Goal: Task Accomplishment & Management: Manage account settings

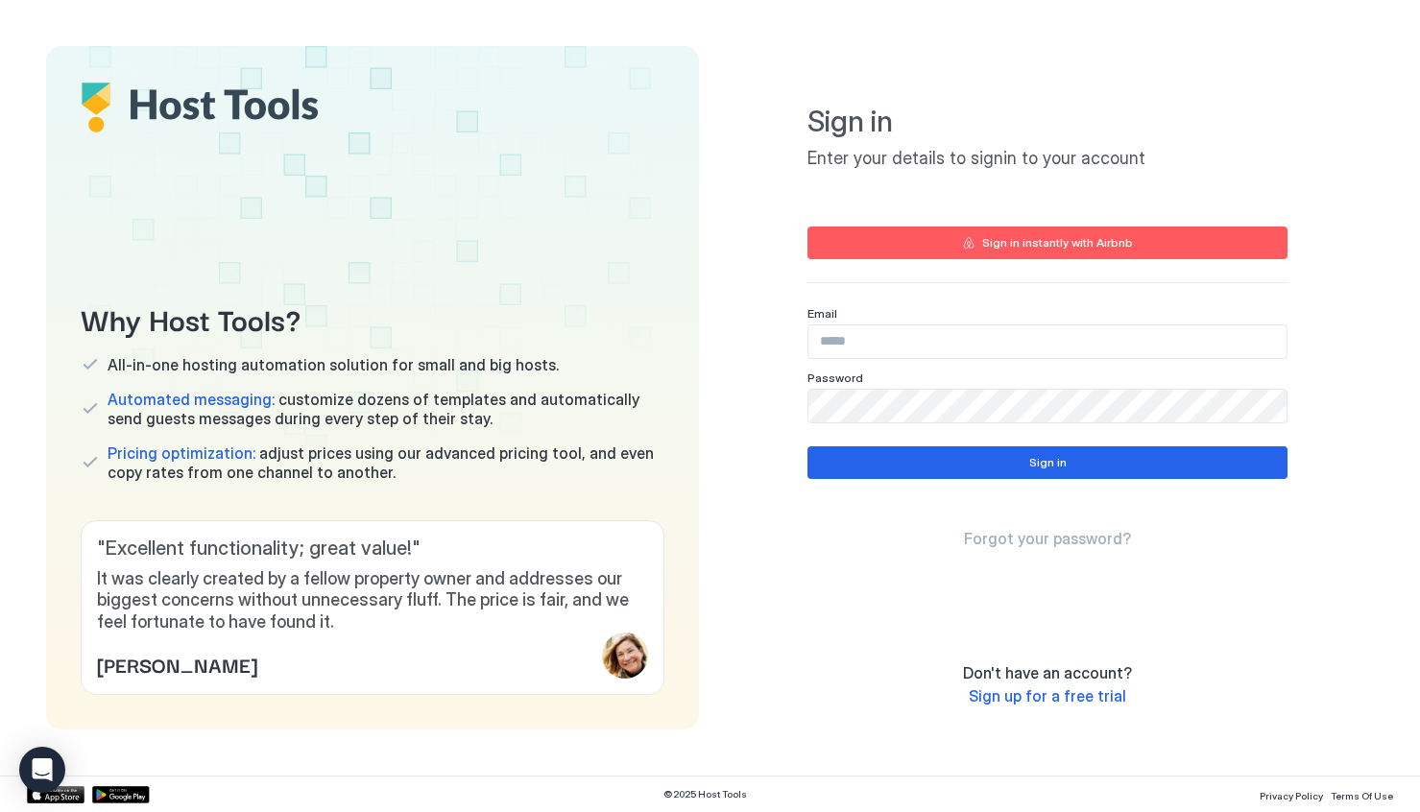
click at [938, 343] on input "Input Field" at bounding box center [1048, 342] width 478 height 33
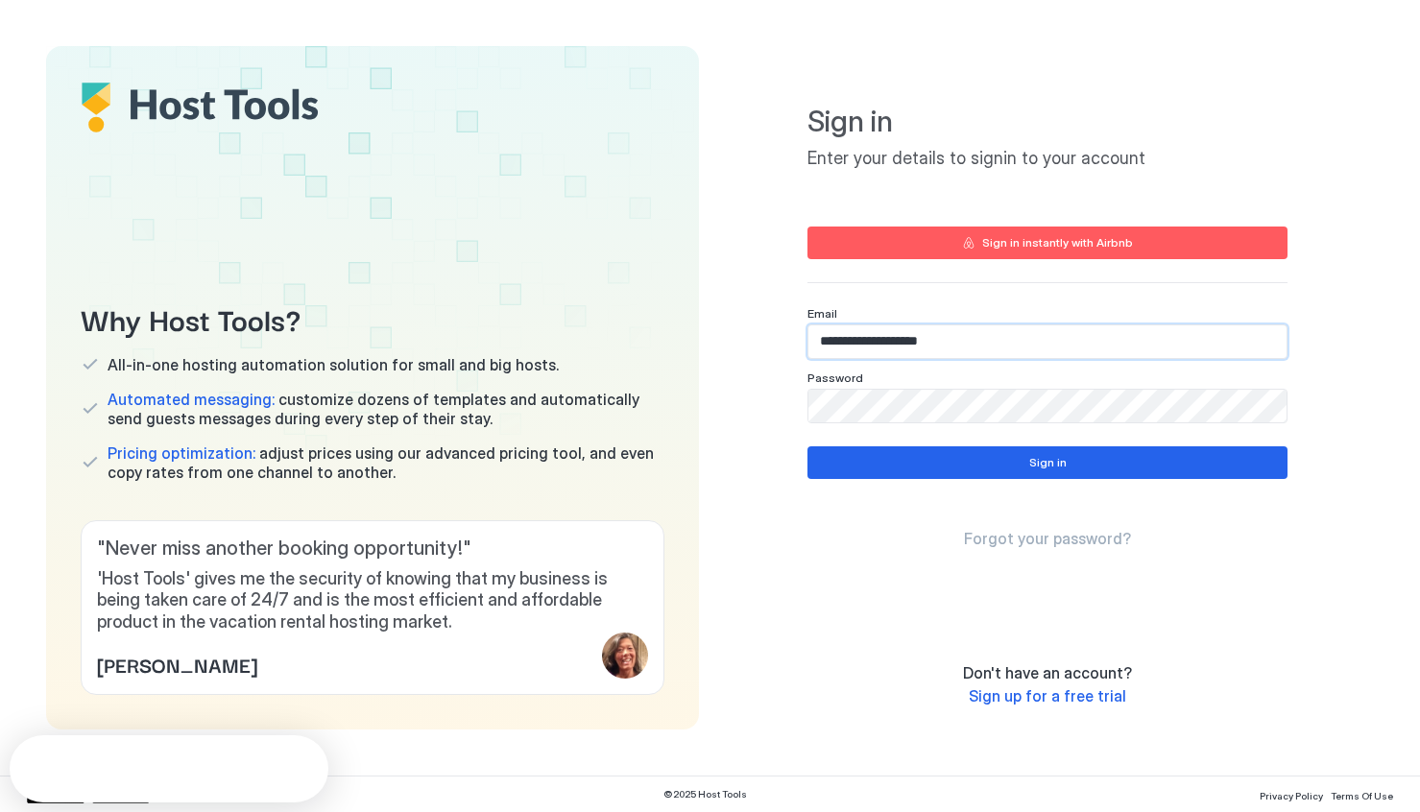
type input "**********"
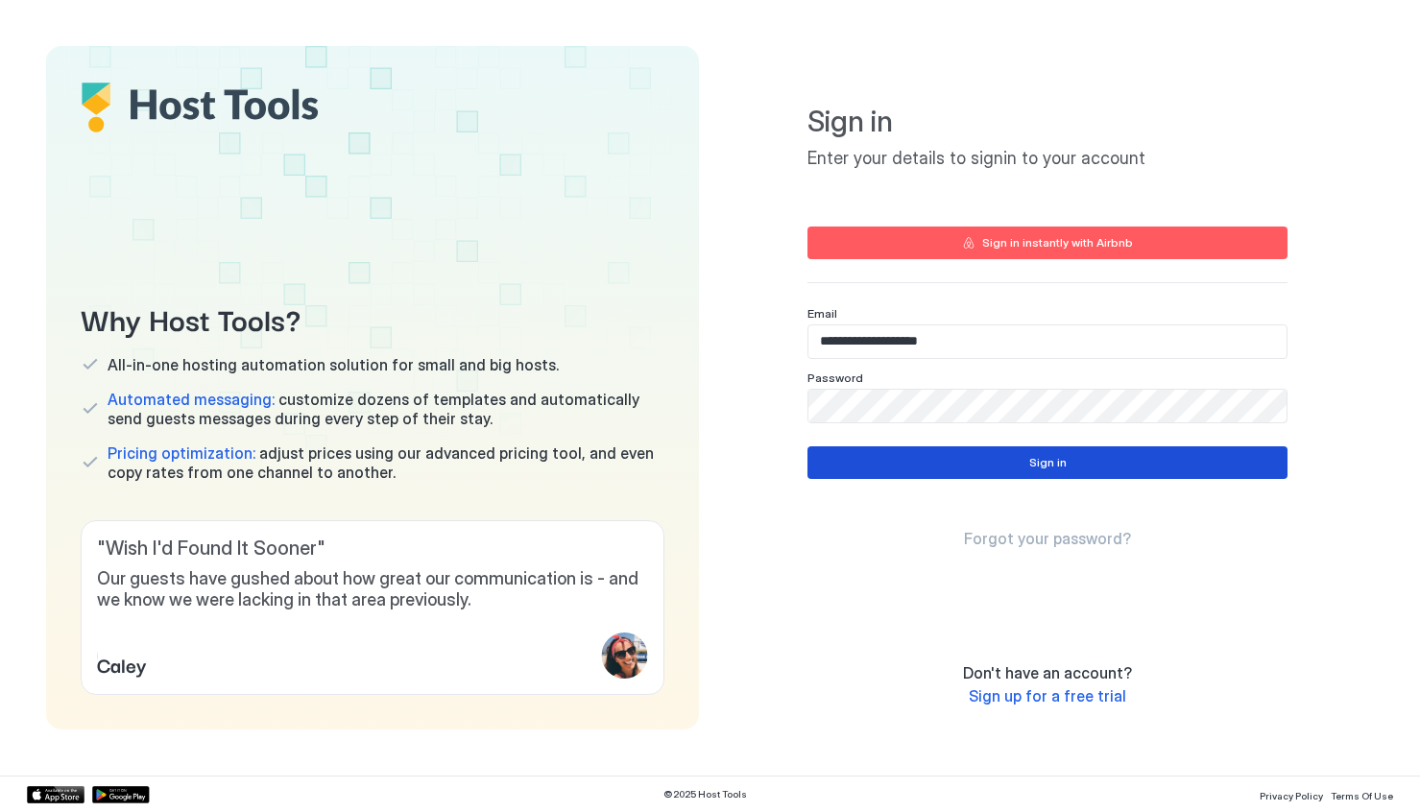
click at [967, 462] on button "Sign in" at bounding box center [1048, 463] width 480 height 33
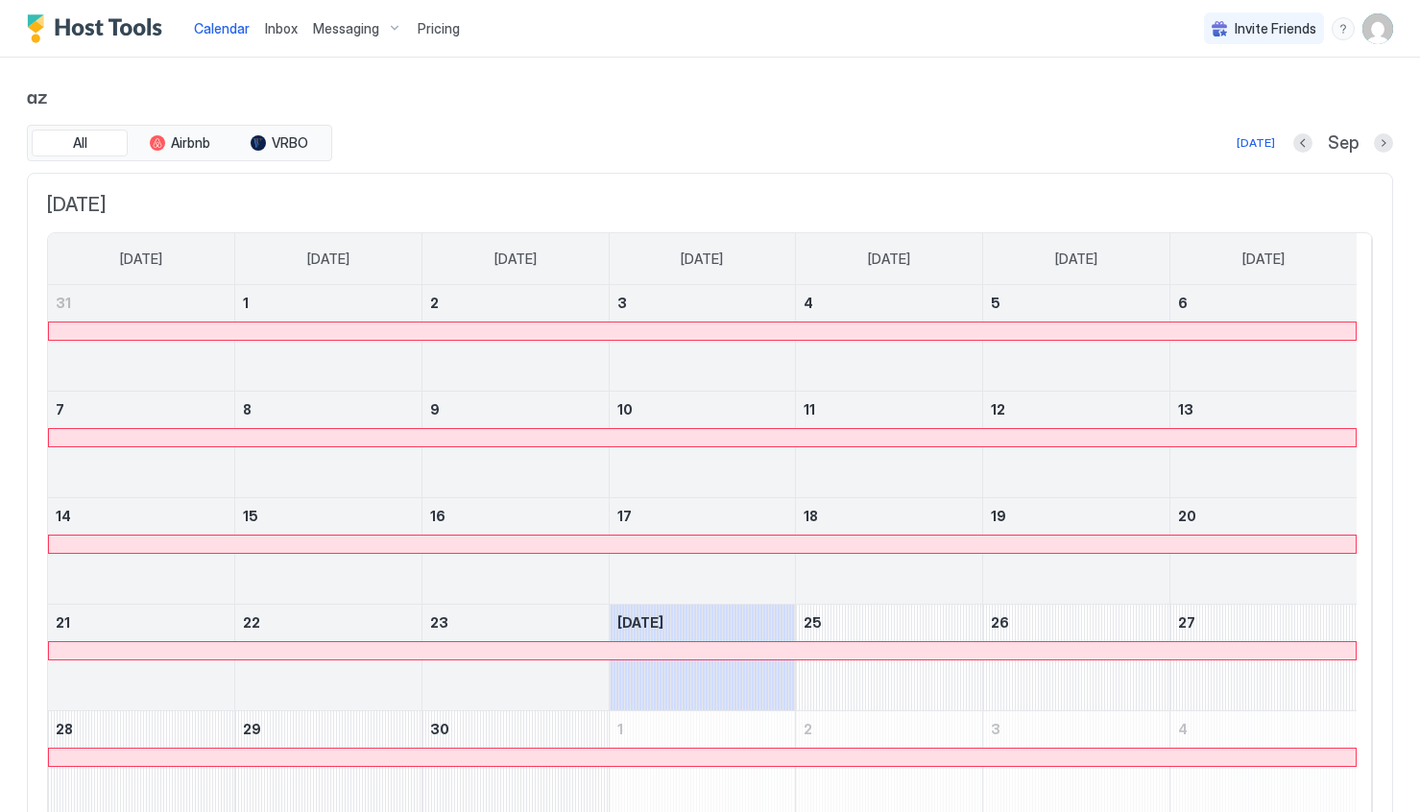
click at [367, 25] on span "Messaging" at bounding box center [346, 28] width 66 height 17
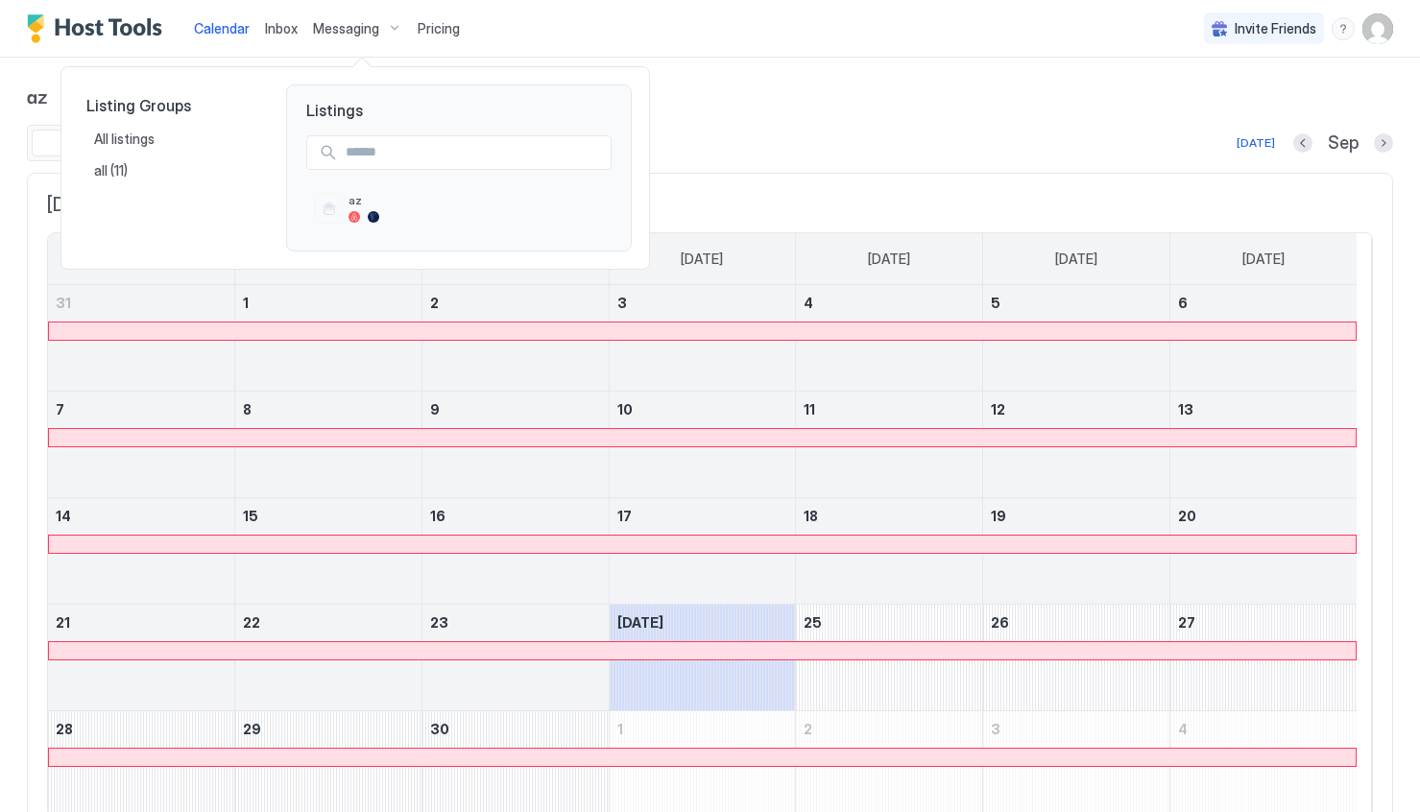
click at [374, 29] on div at bounding box center [710, 406] width 1420 height 812
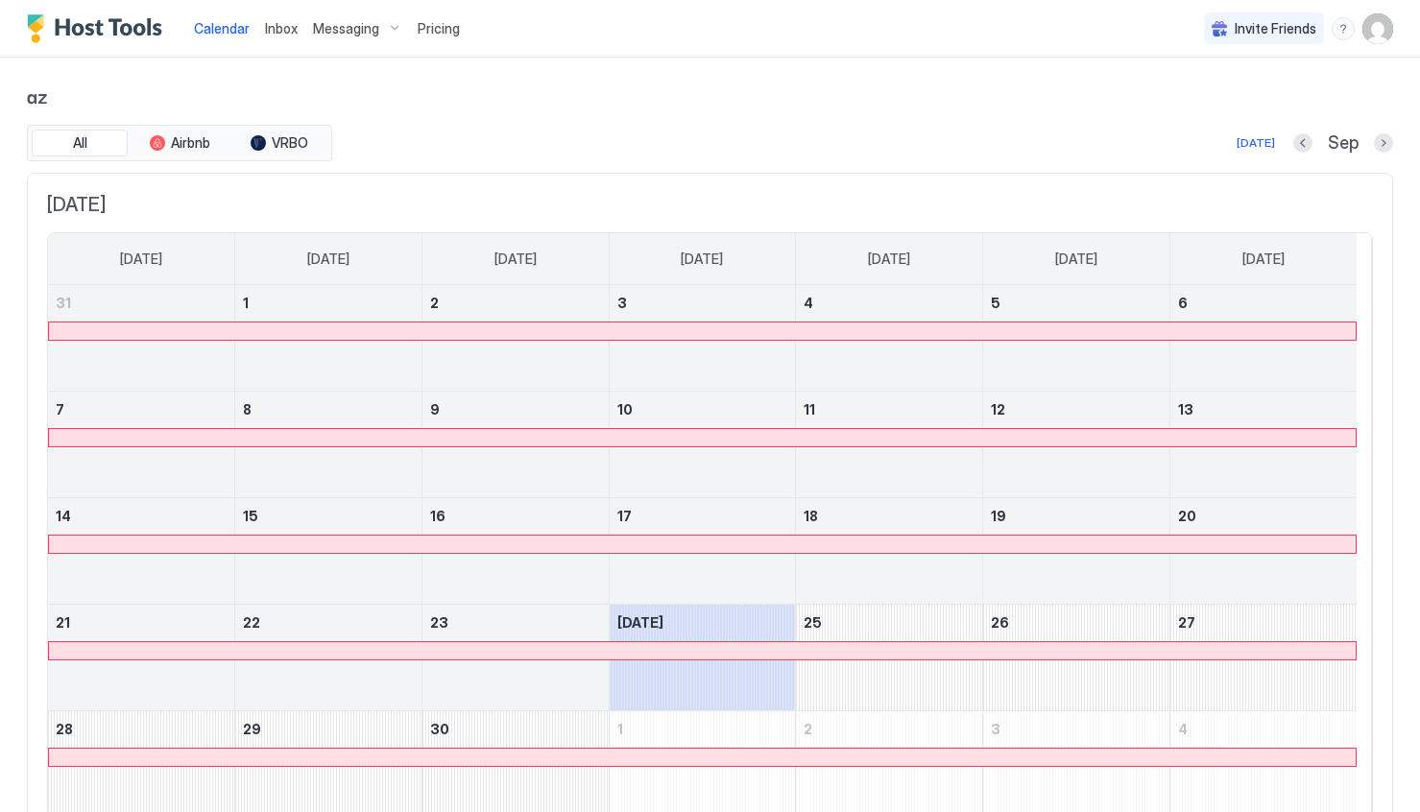
click at [365, 30] on span "Messaging" at bounding box center [346, 28] width 66 height 17
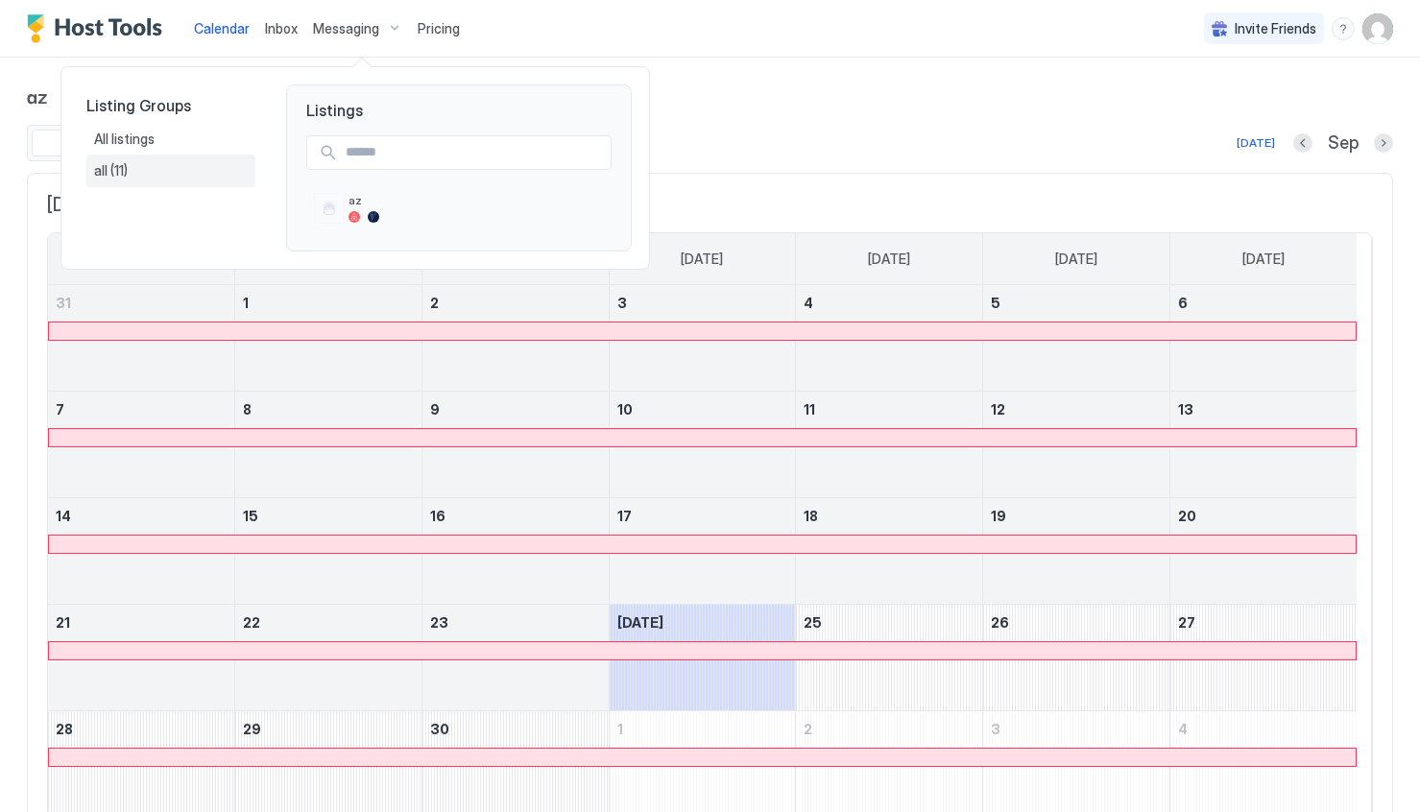
click at [123, 169] on span "(11)" at bounding box center [118, 170] width 17 height 17
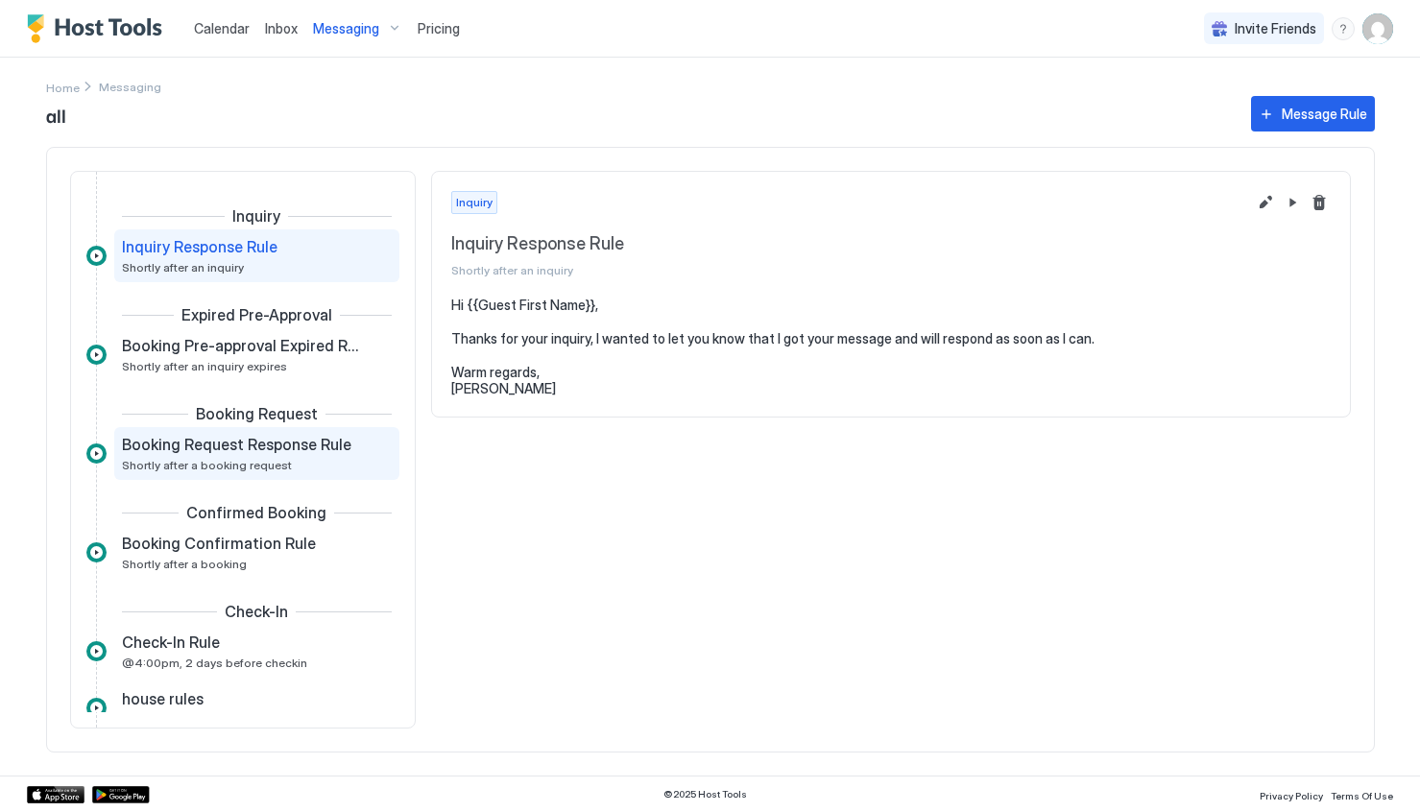
click at [236, 445] on span "Booking Request Response Rule" at bounding box center [237, 444] width 230 height 19
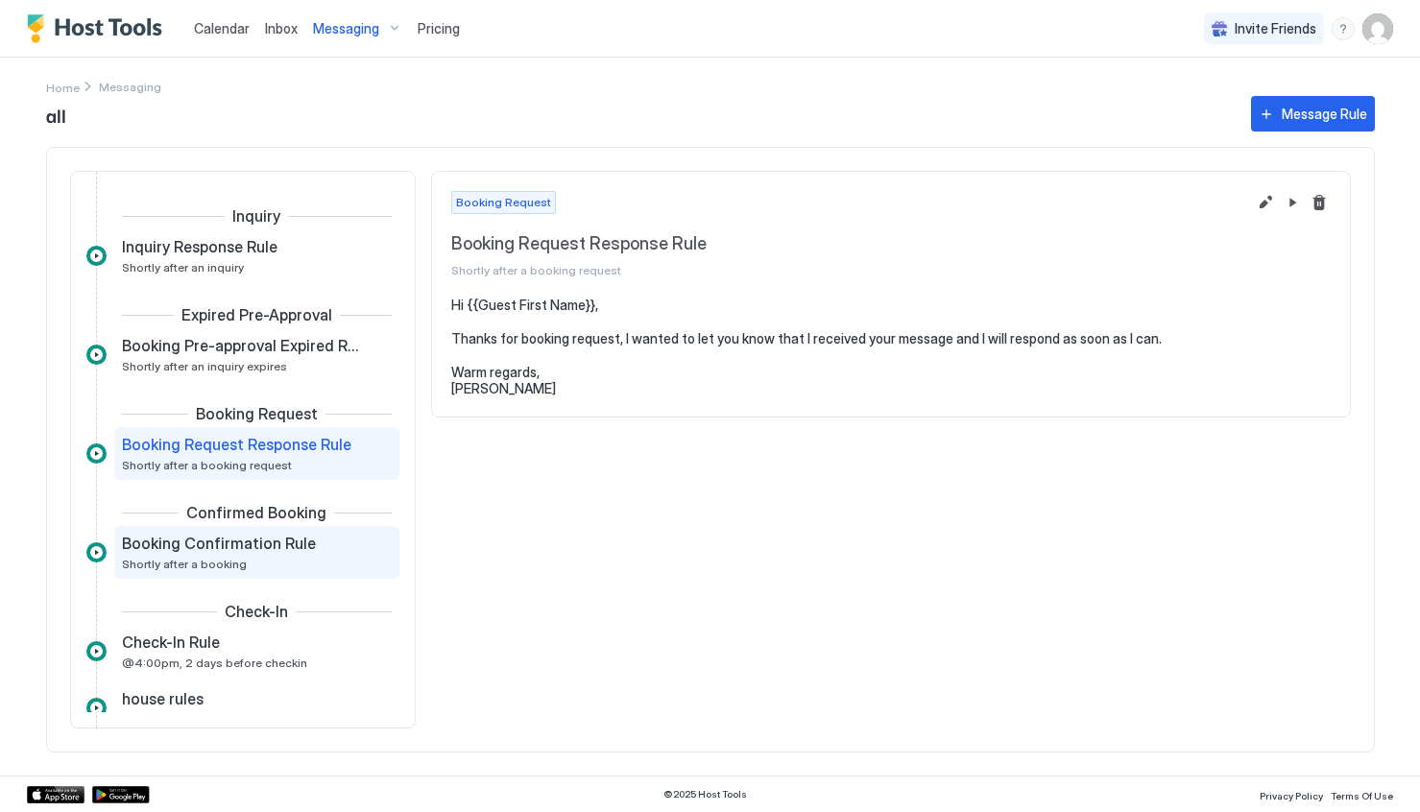
click at [245, 537] on span "Booking Confirmation Rule" at bounding box center [219, 543] width 194 height 19
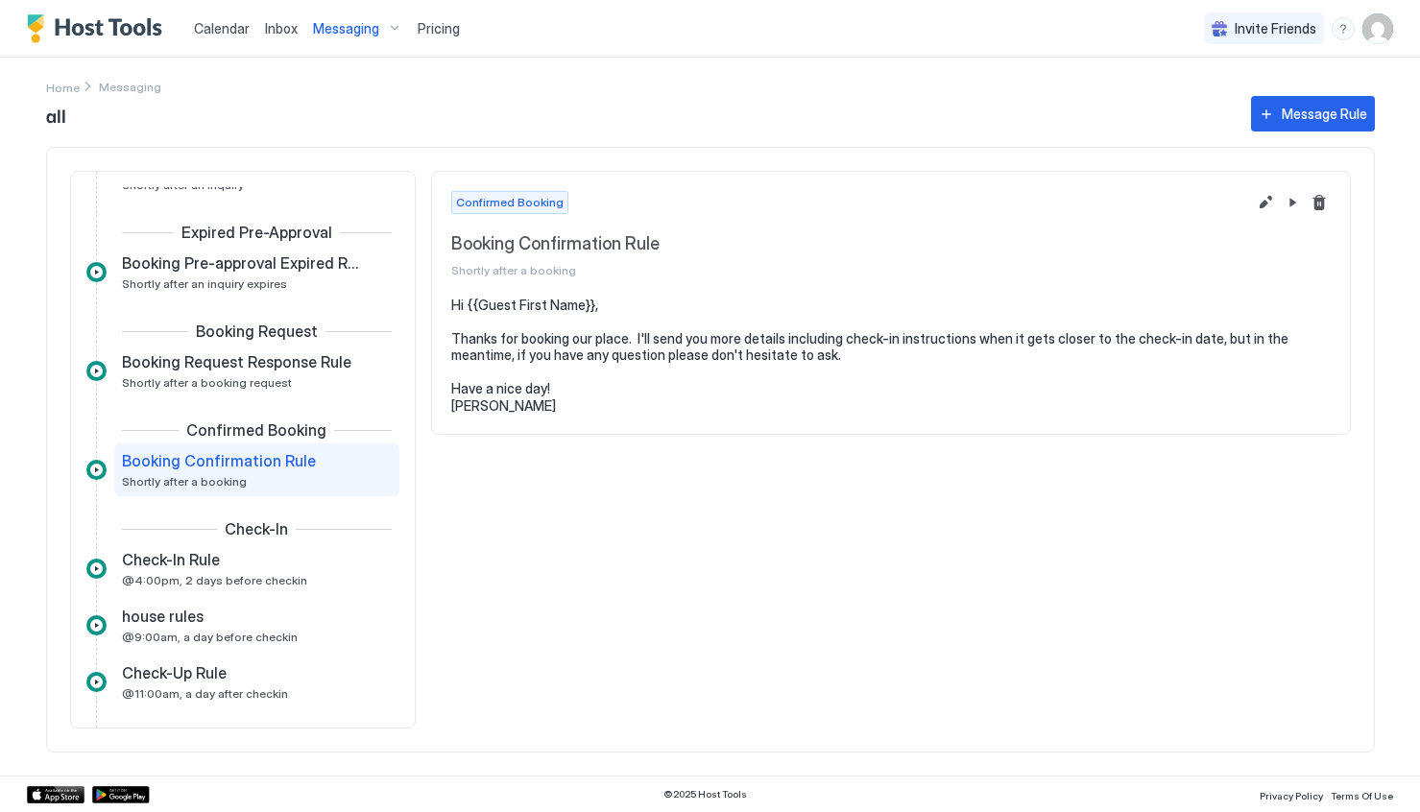
scroll to position [169, 0]
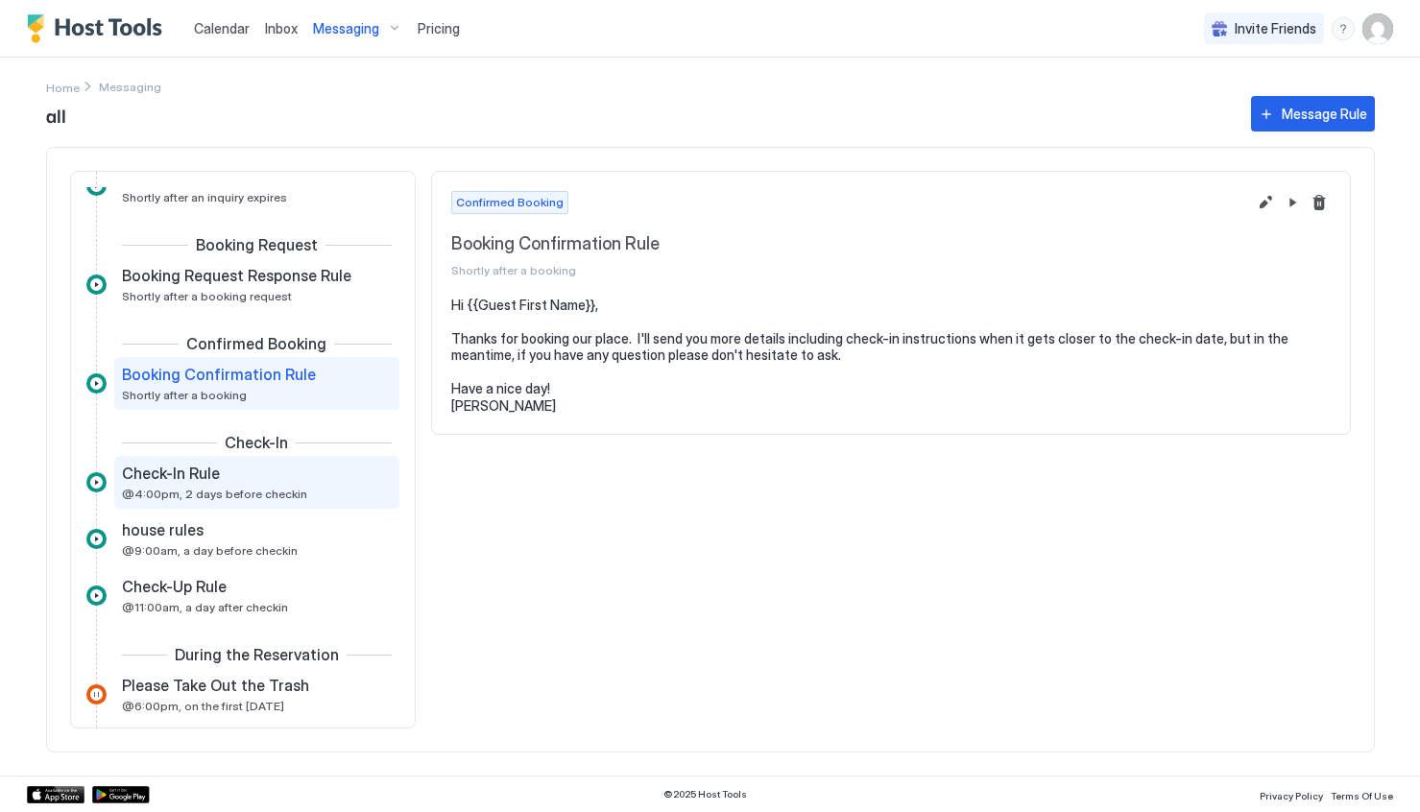
click at [244, 496] on span "@4:00pm, 2 days before checkin" at bounding box center [214, 494] width 185 height 14
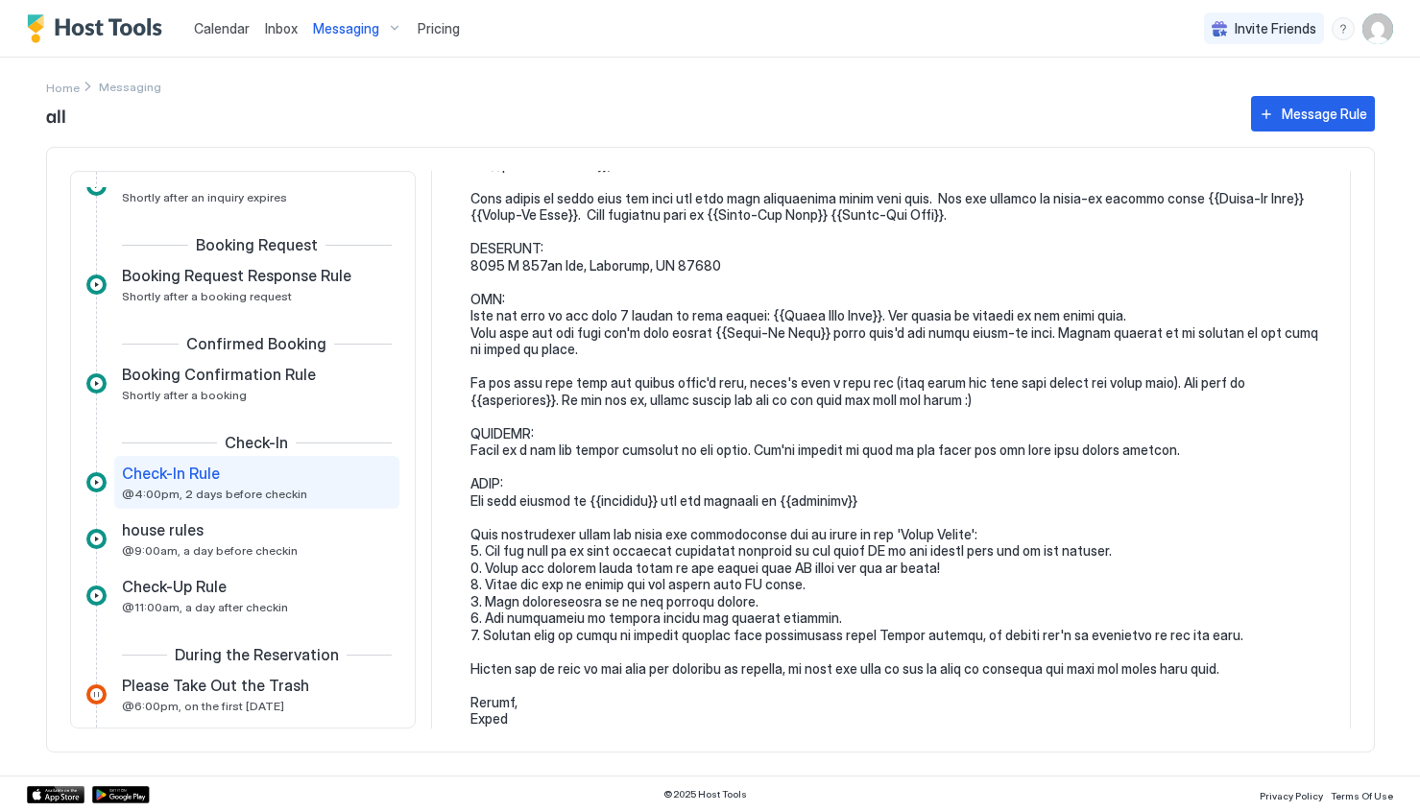
scroll to position [297, 0]
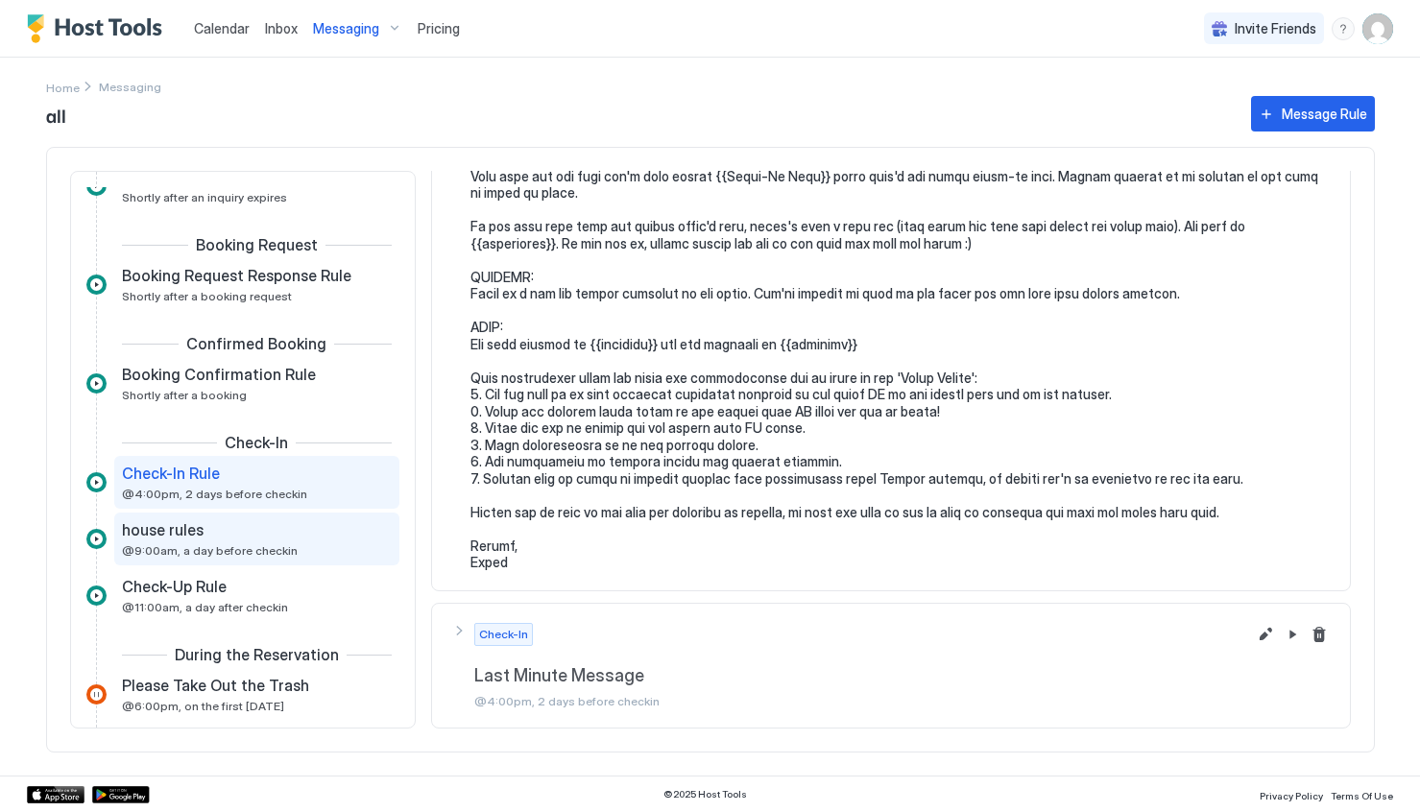
click at [284, 546] on div "house rules @9:00am, a day before checkin" at bounding box center [243, 538] width 243 height 37
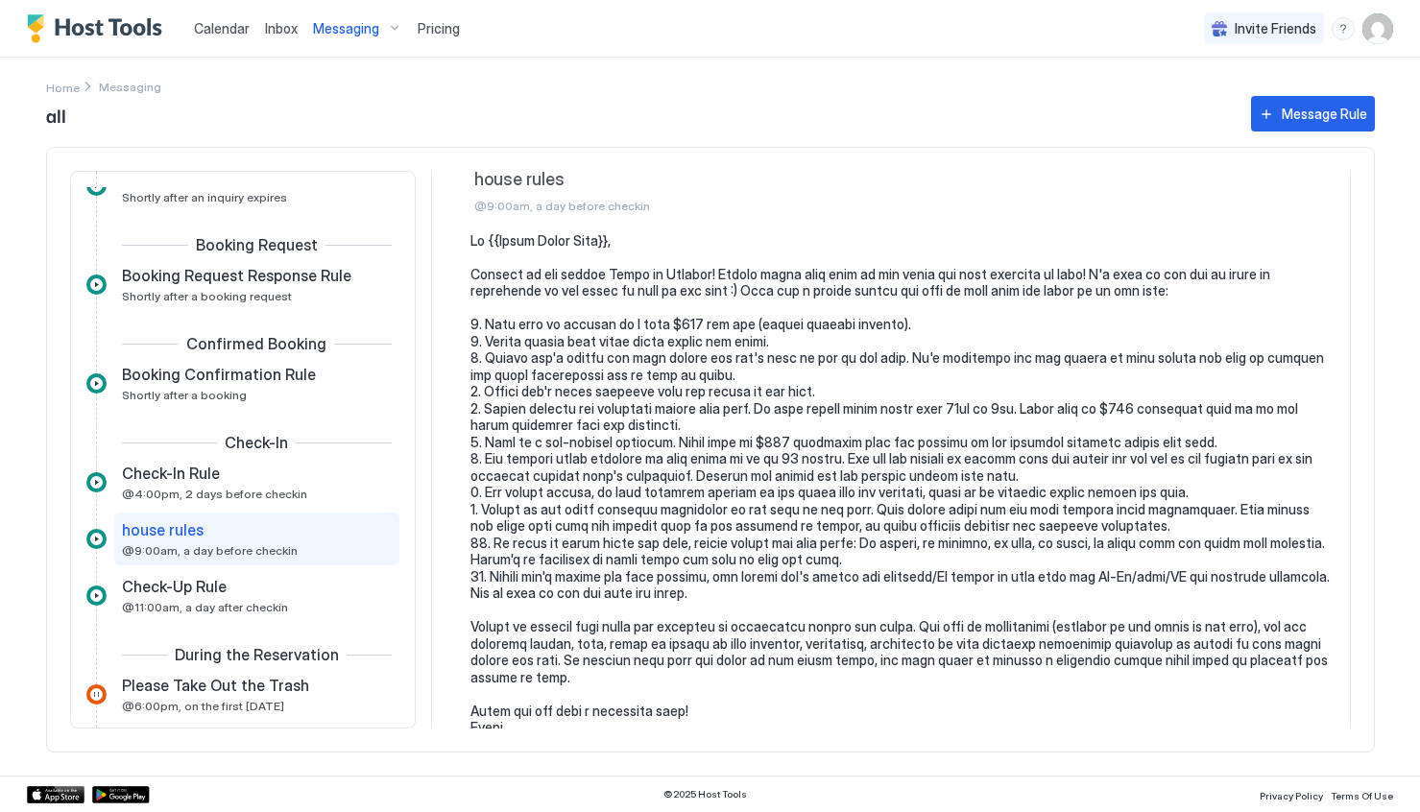
scroll to position [53, 0]
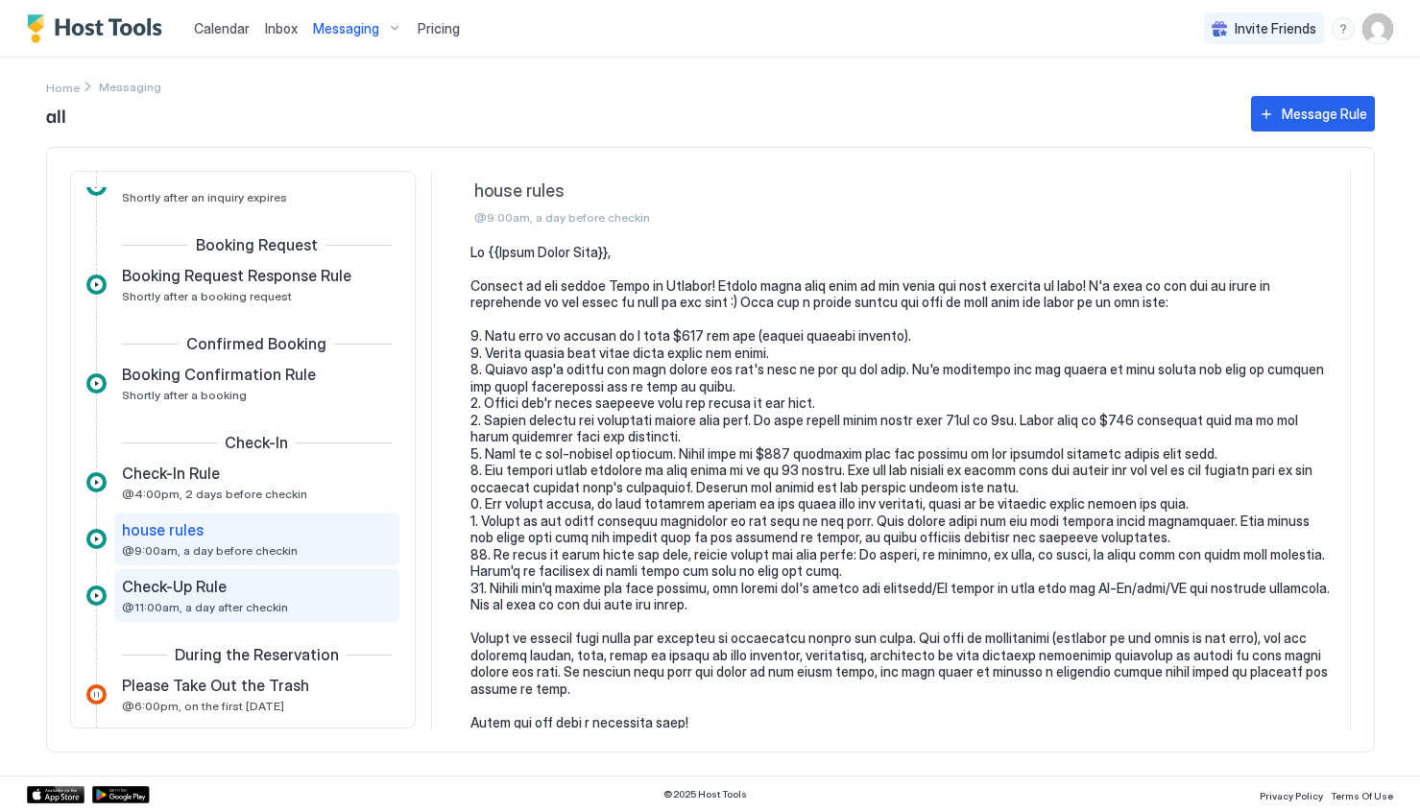
click at [202, 591] on span "Check-Up Rule" at bounding box center [174, 586] width 105 height 19
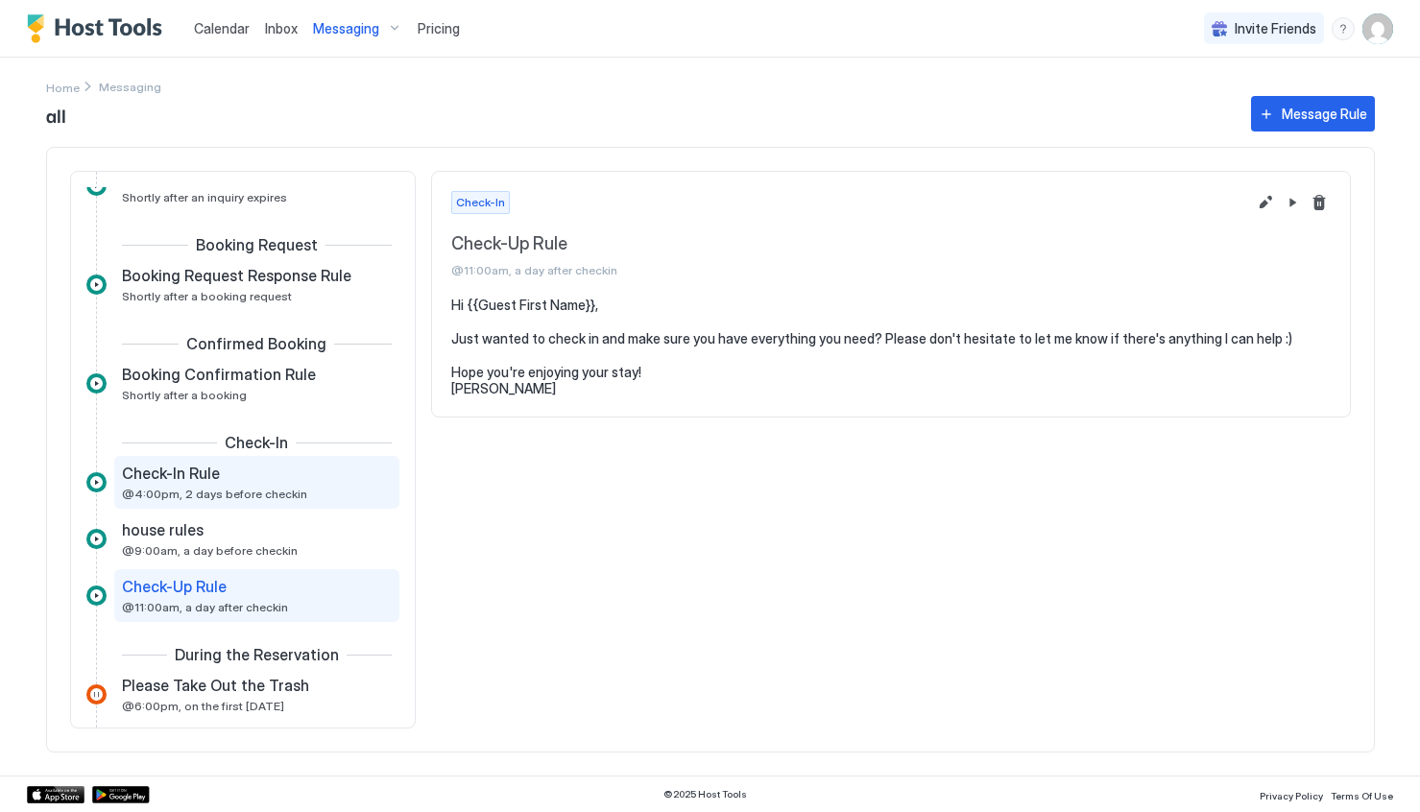
click at [226, 487] on span "@4:00pm, 2 days before checkin" at bounding box center [214, 494] width 185 height 14
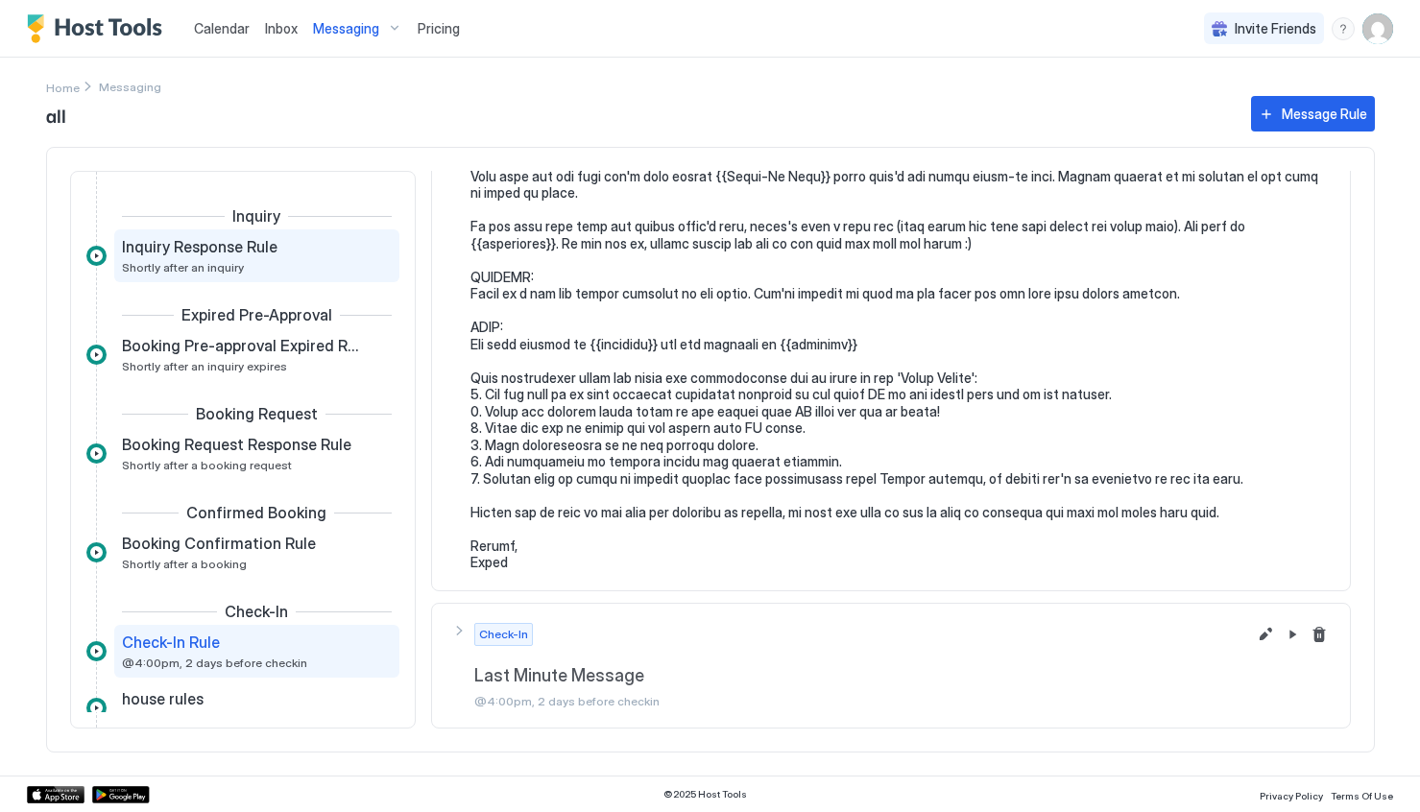
click at [265, 237] on span "Inquiry Response Rule" at bounding box center [200, 246] width 156 height 19
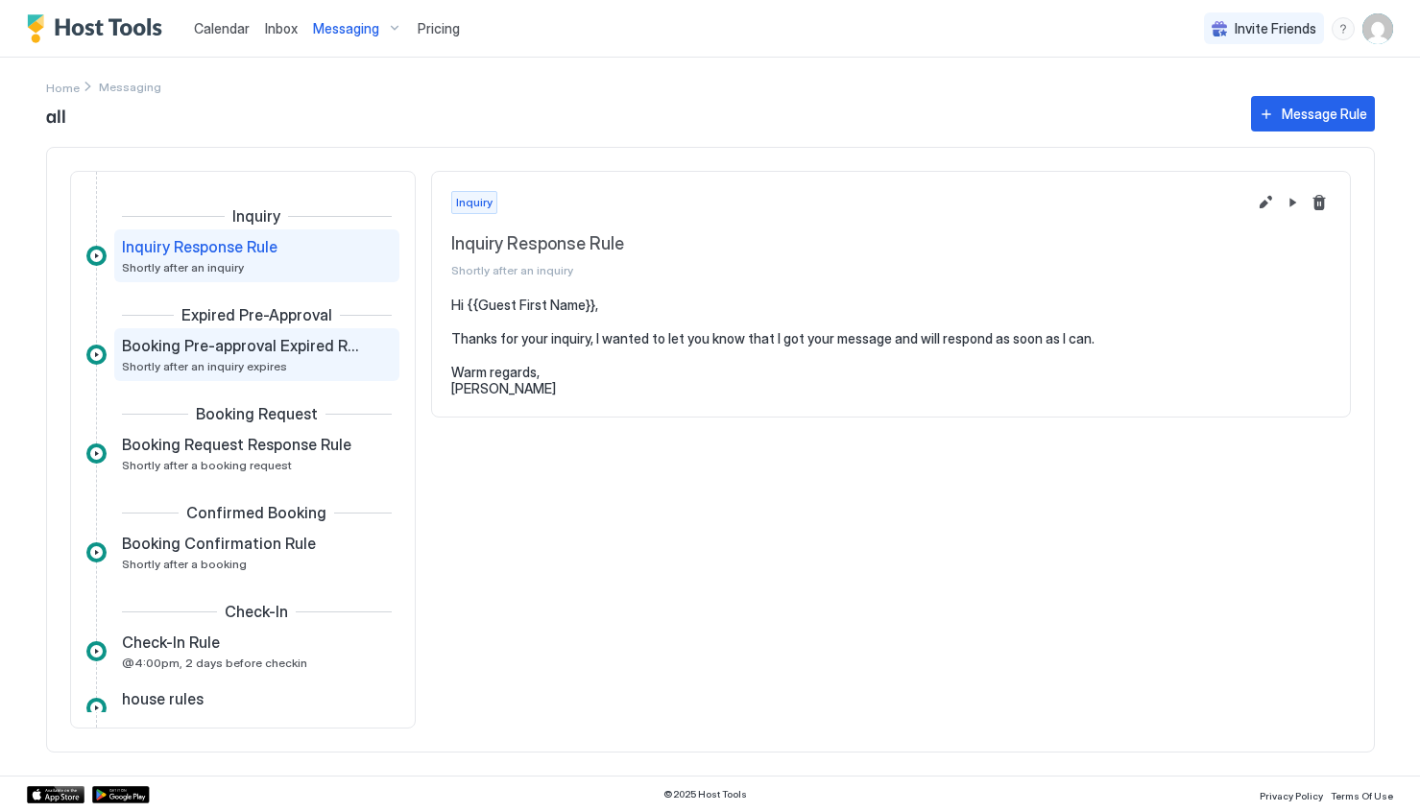
click at [263, 332] on div "Booking Pre-approval Expired Rule Shortly after an inquiry expires" at bounding box center [256, 354] width 285 height 53
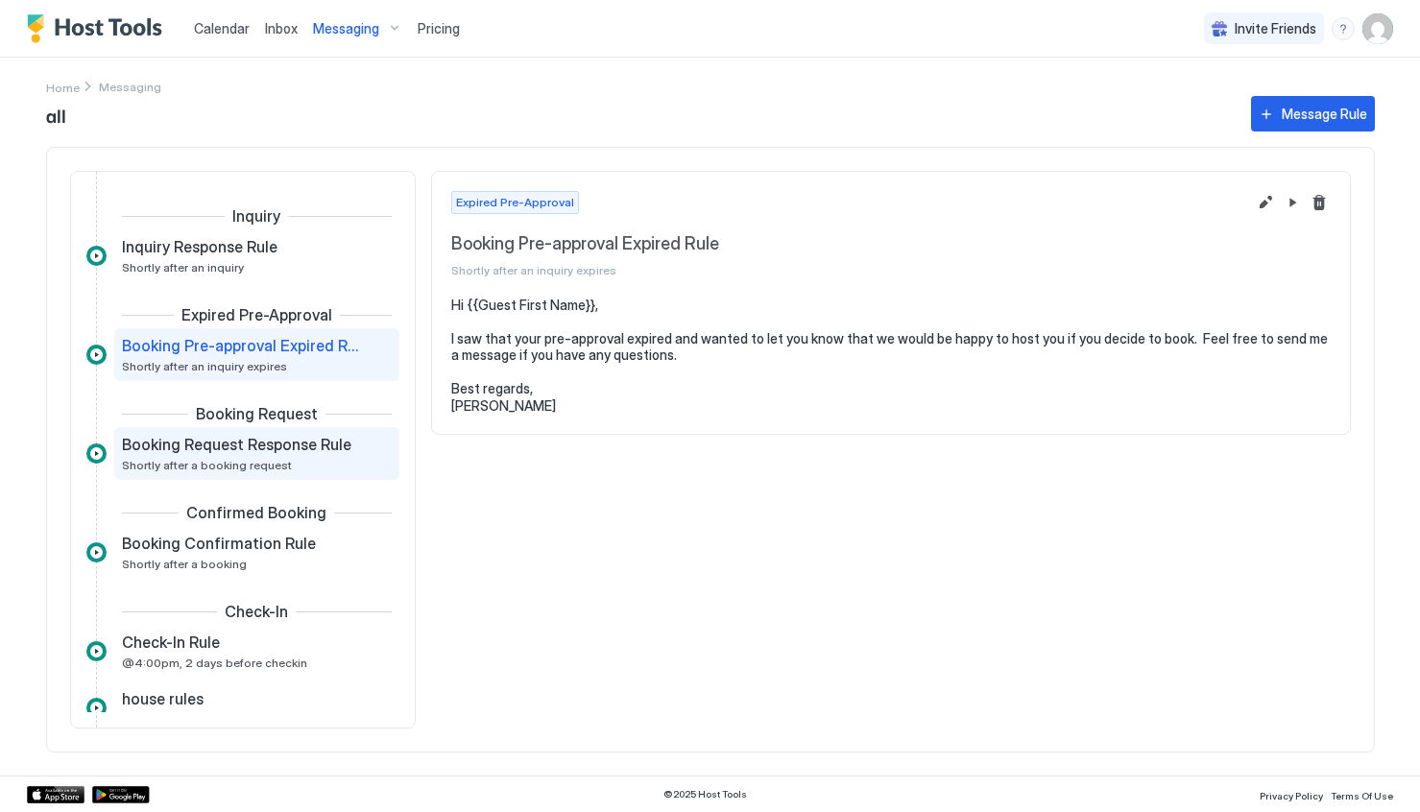
click at [256, 447] on span "Booking Request Response Rule" at bounding box center [237, 444] width 230 height 19
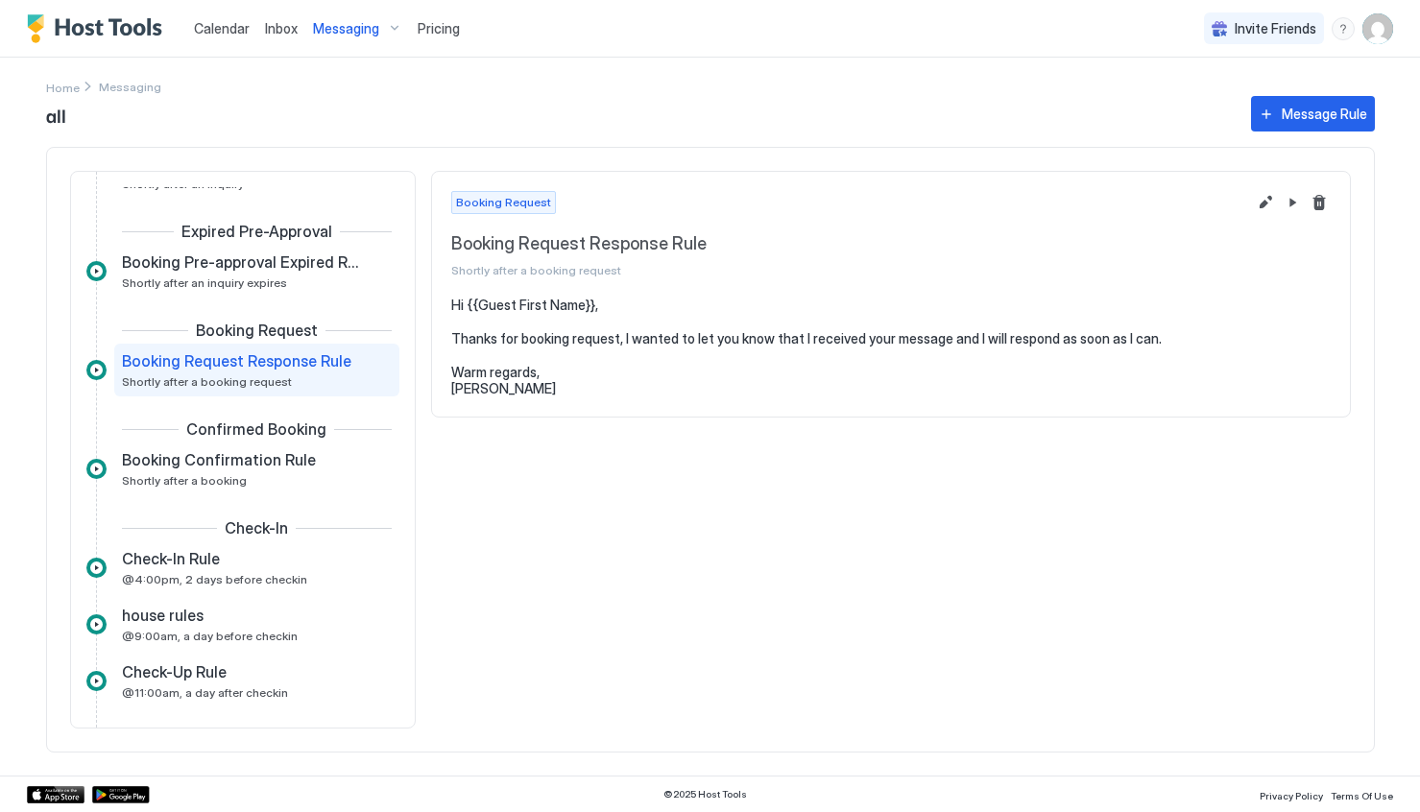
scroll to position [169, 0]
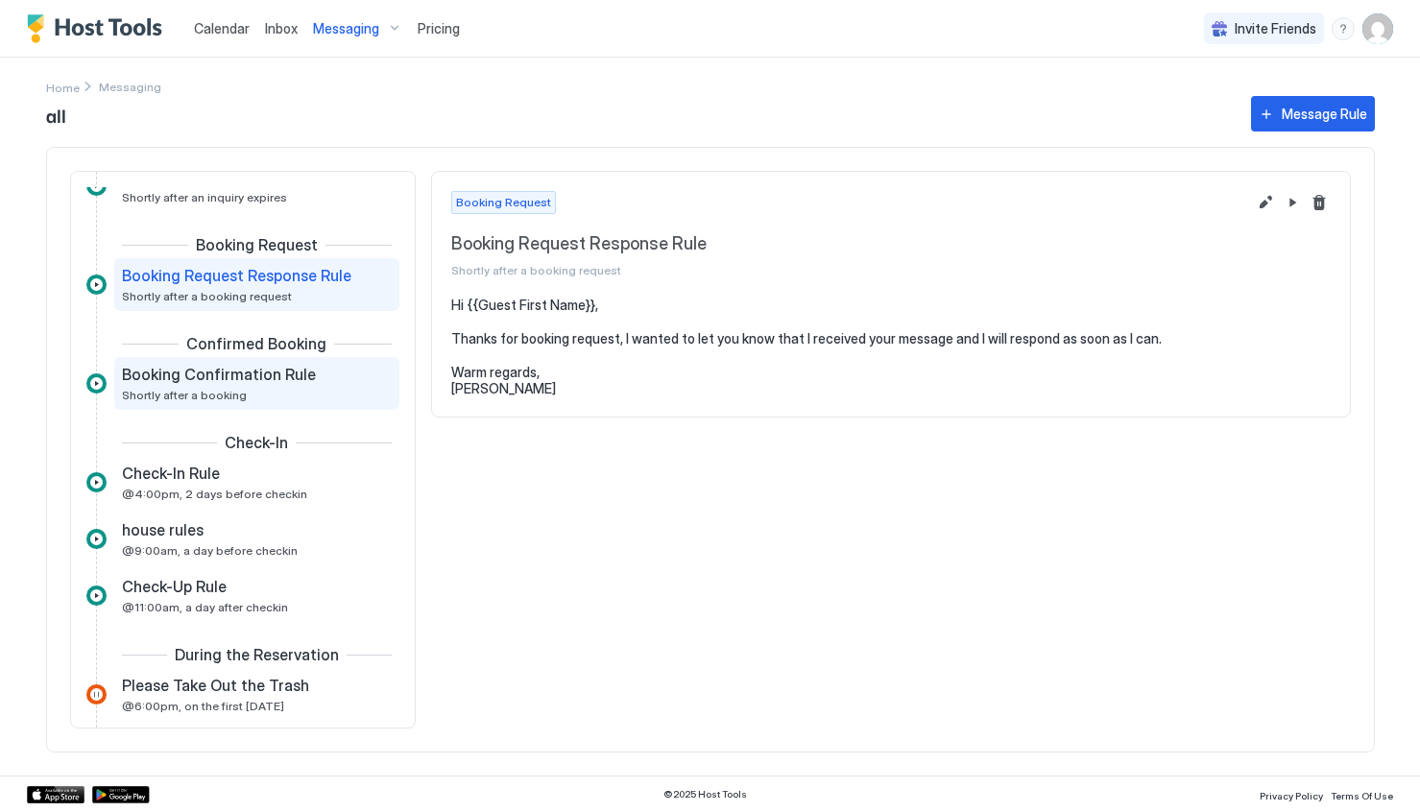
click at [262, 402] on div "Booking Confirmation Rule Shortly after a booking" at bounding box center [256, 383] width 285 height 53
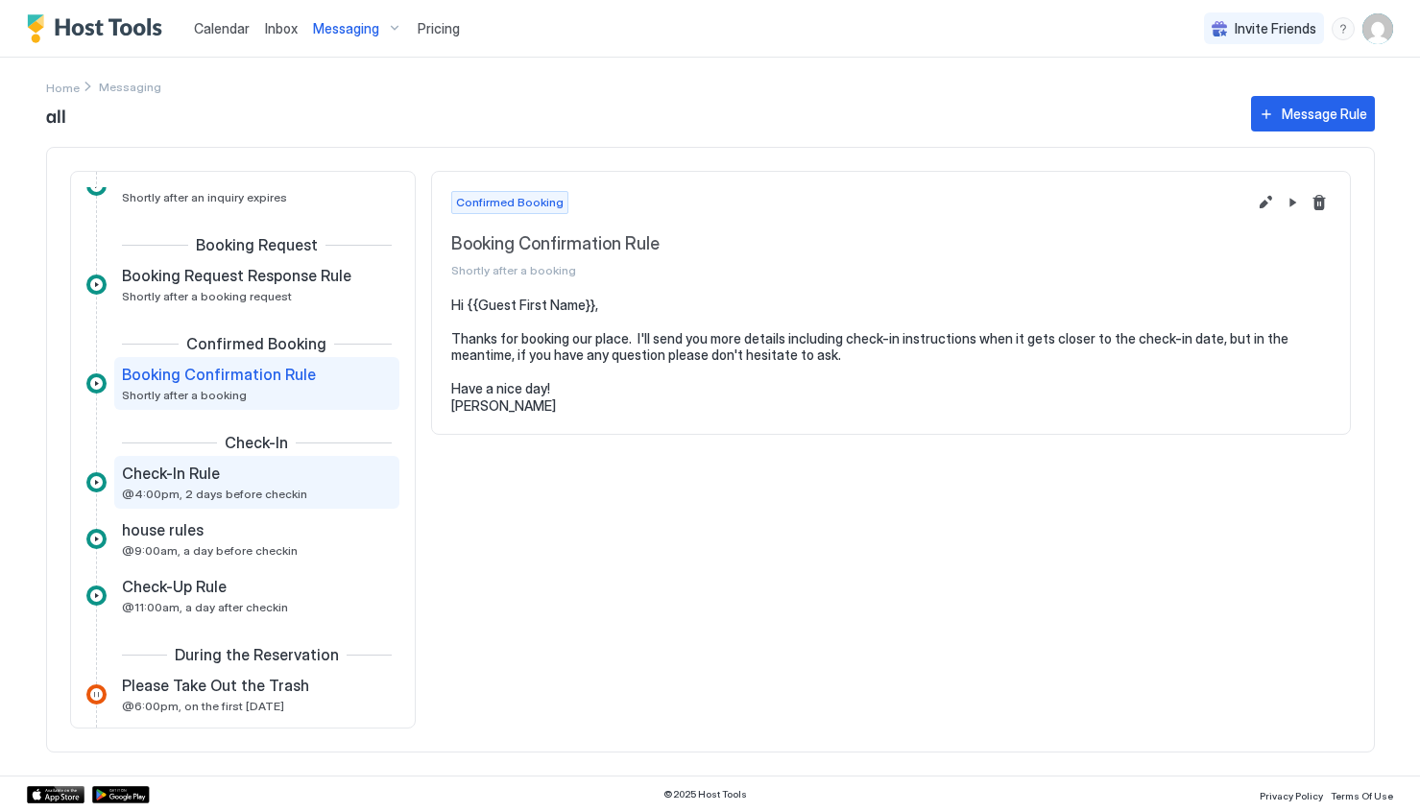
click at [254, 484] on div "Check-In Rule @4:00pm, 2 days before checkin" at bounding box center [243, 482] width 243 height 37
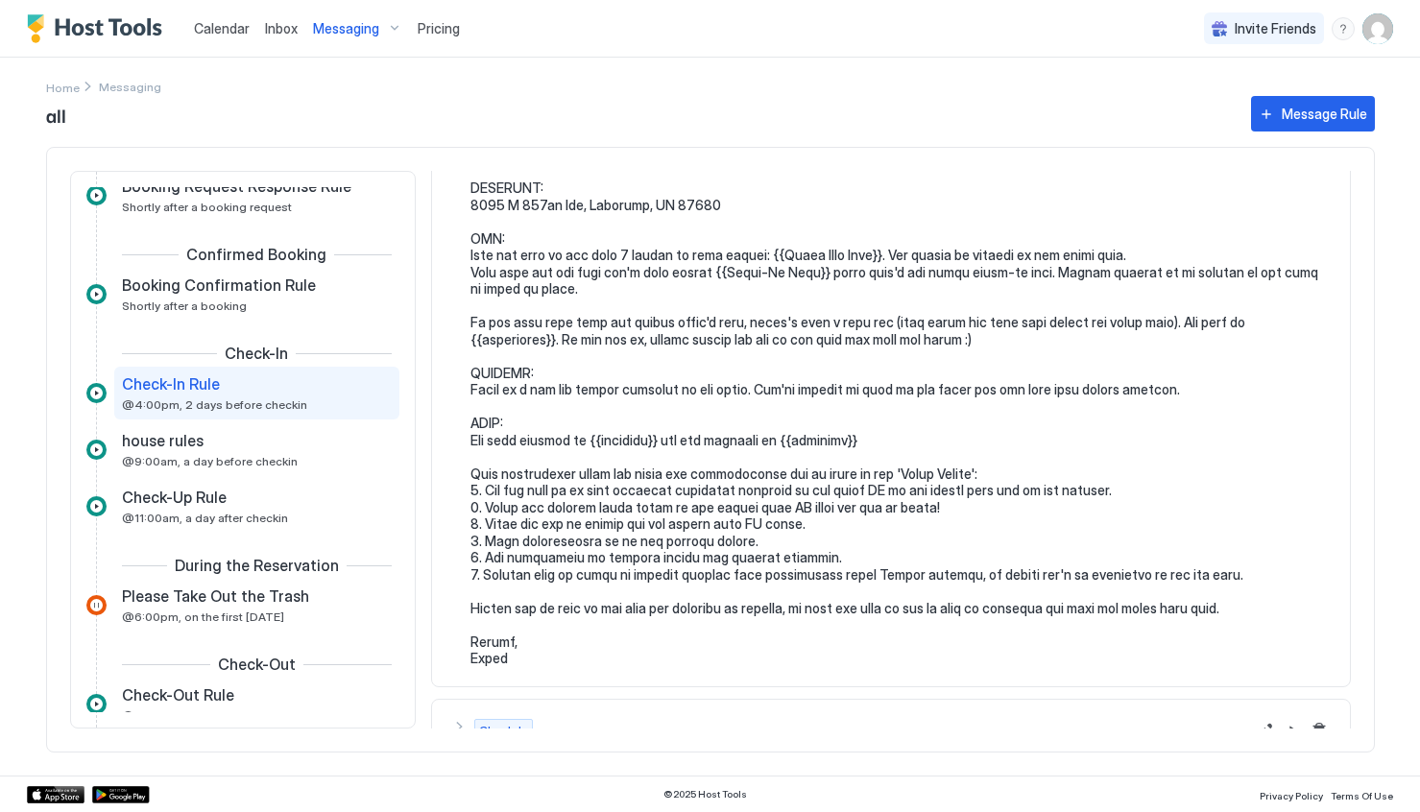
scroll to position [173, 0]
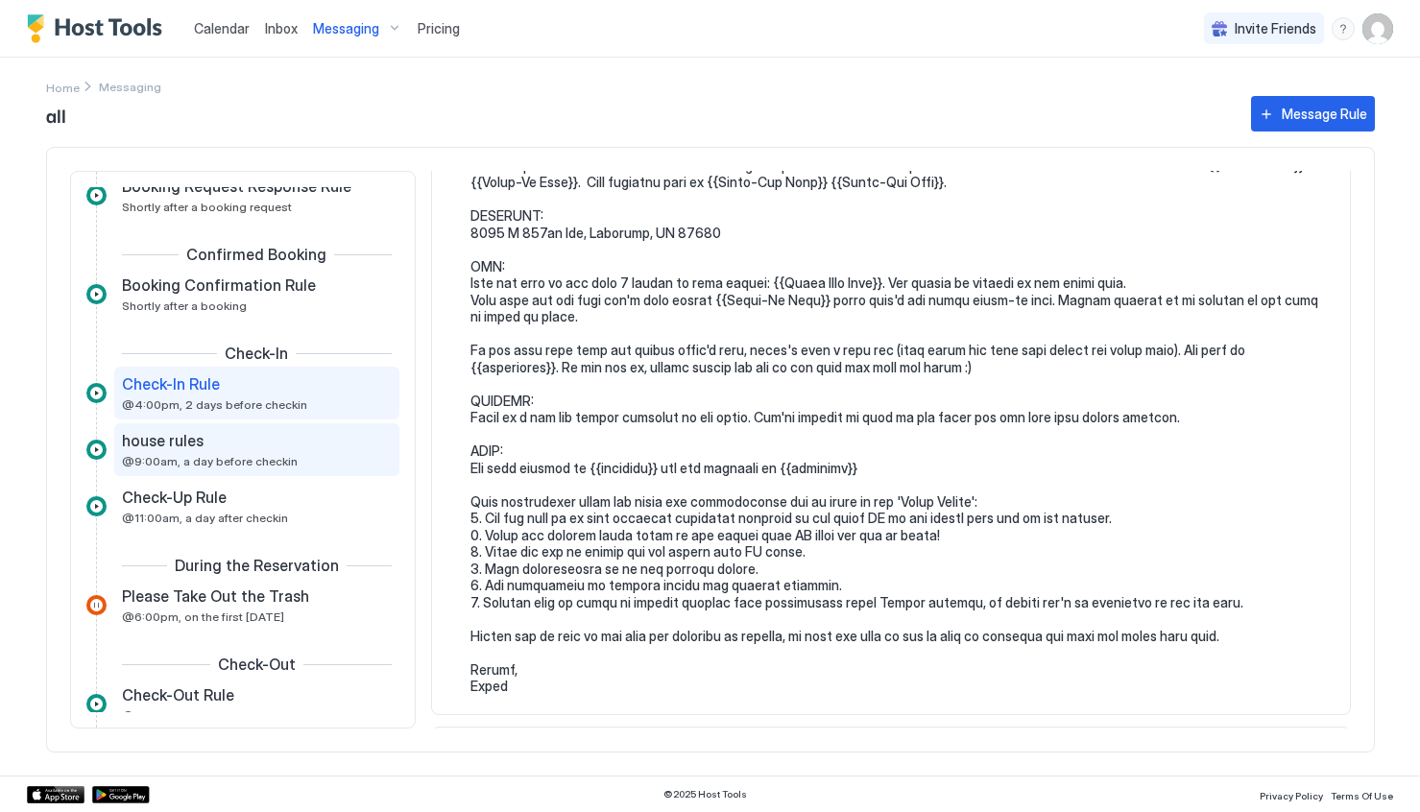
click at [236, 470] on div "house rules @9:00am, a day before checkin" at bounding box center [256, 449] width 285 height 53
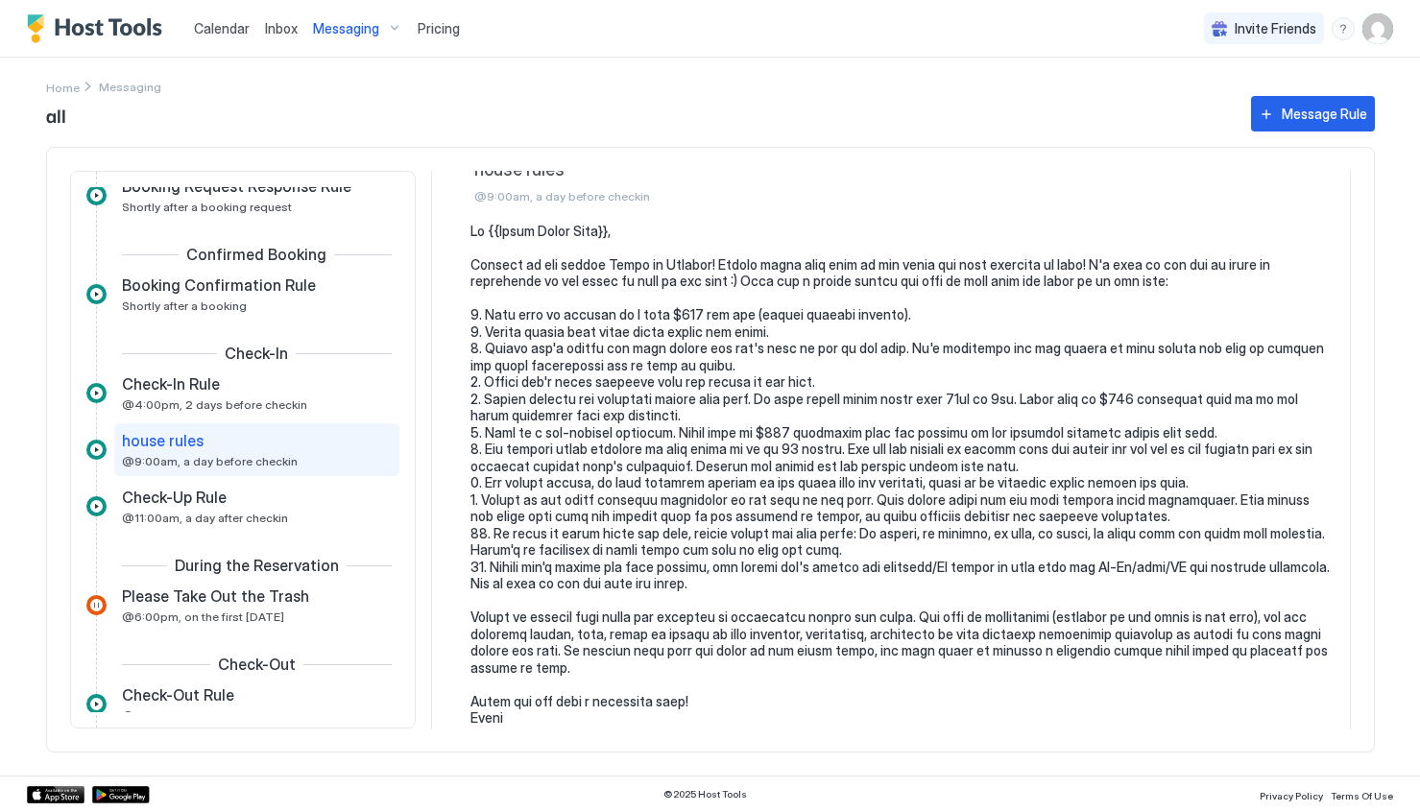
scroll to position [59, 0]
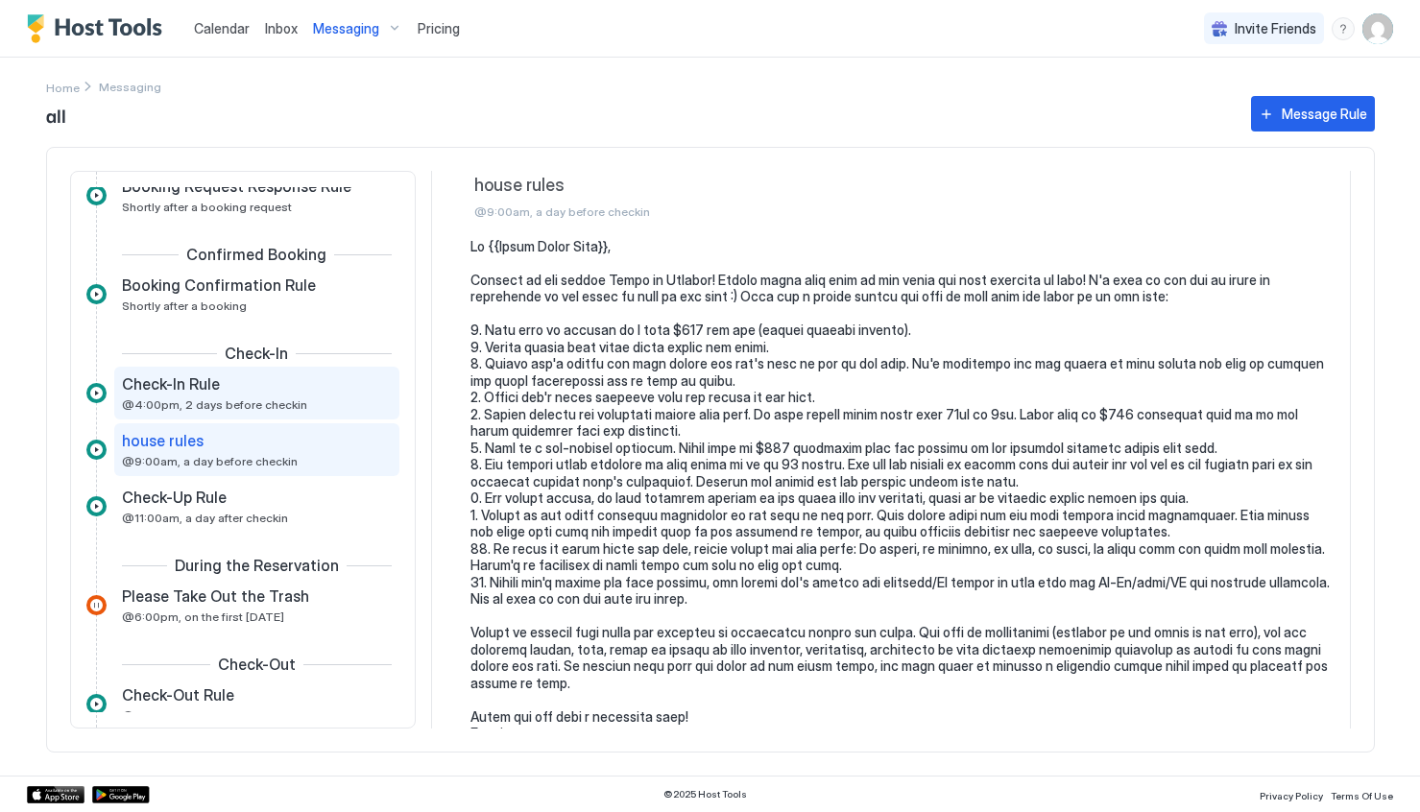
click at [200, 404] on span "@4:00pm, 2 days before checkin" at bounding box center [214, 405] width 185 height 14
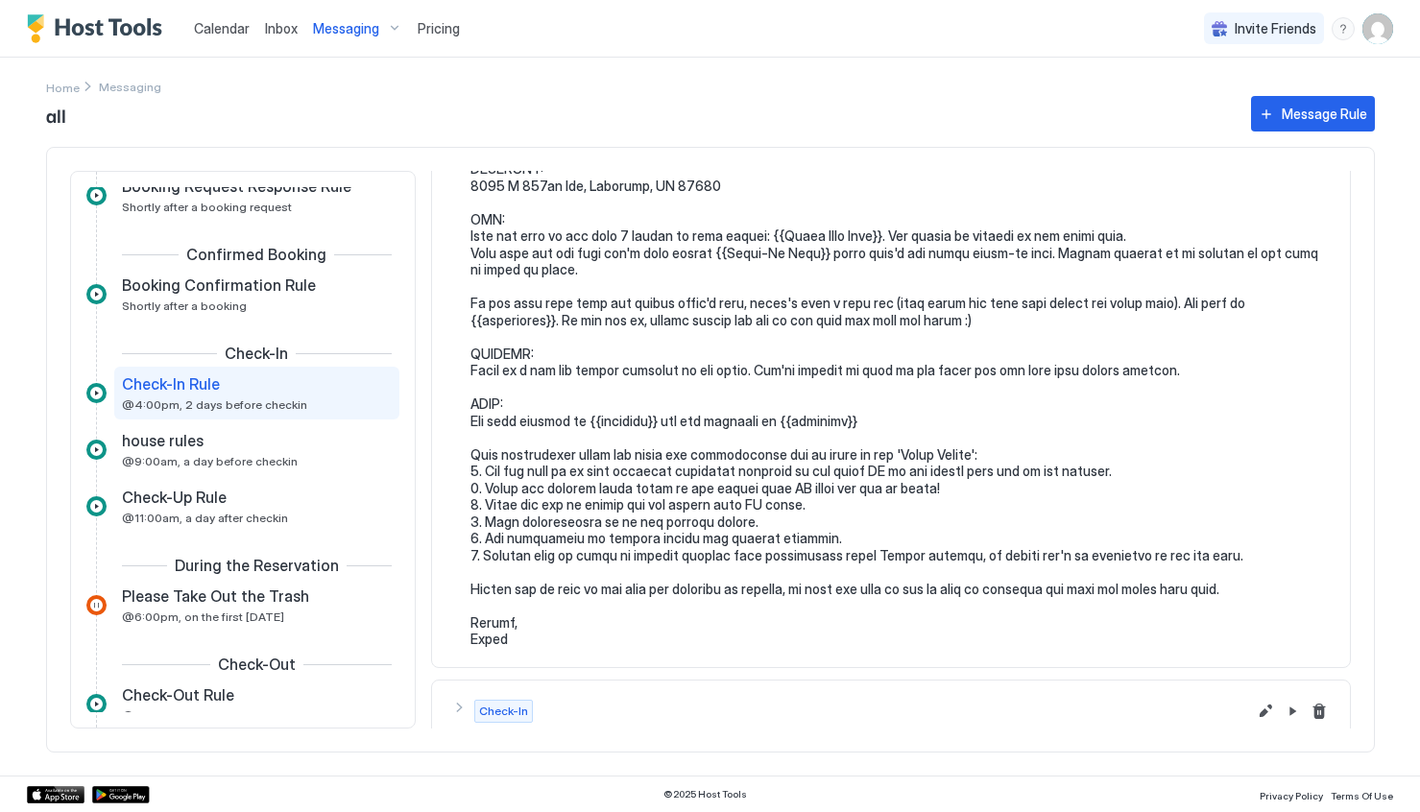
scroll to position [225, 0]
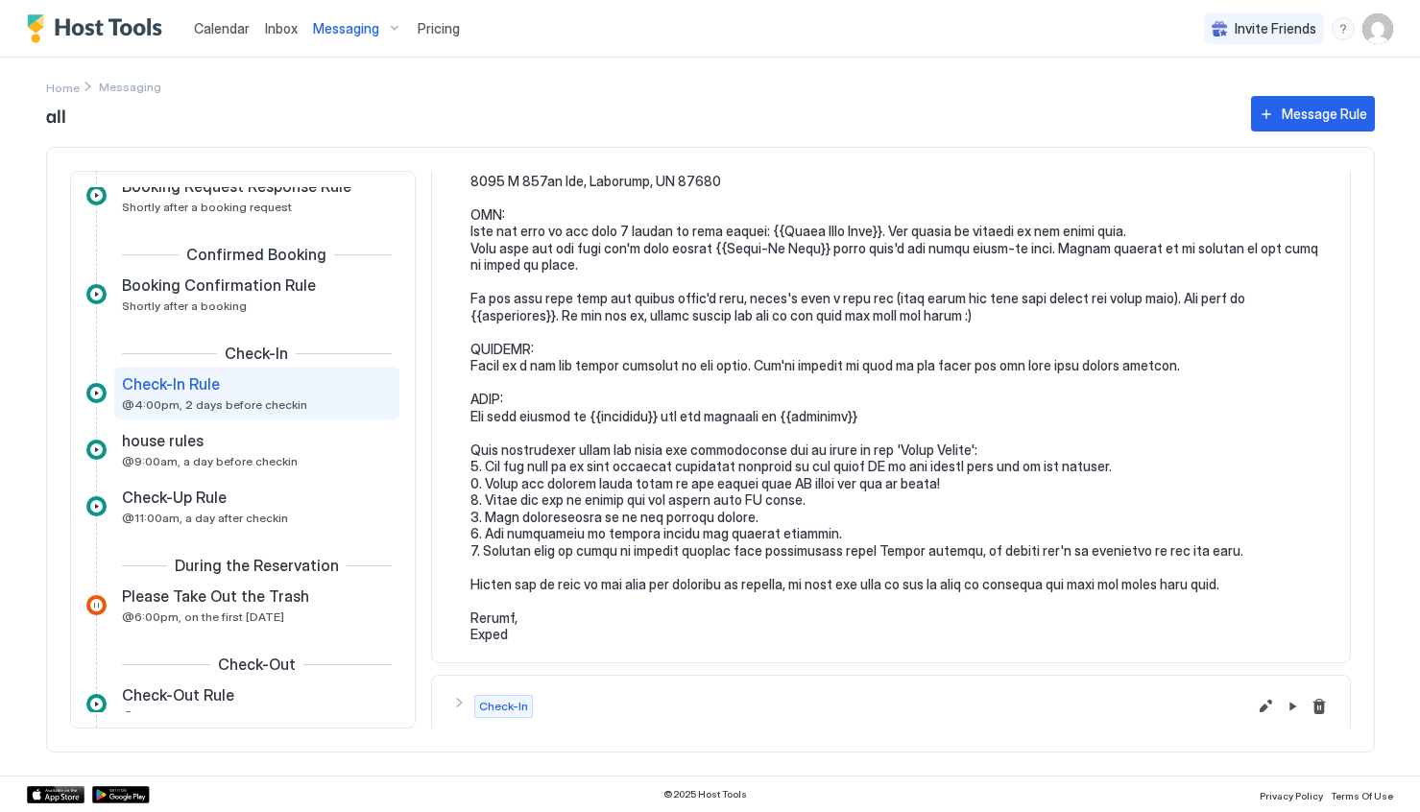
click at [977, 551] on pre at bounding box center [901, 357] width 860 height 571
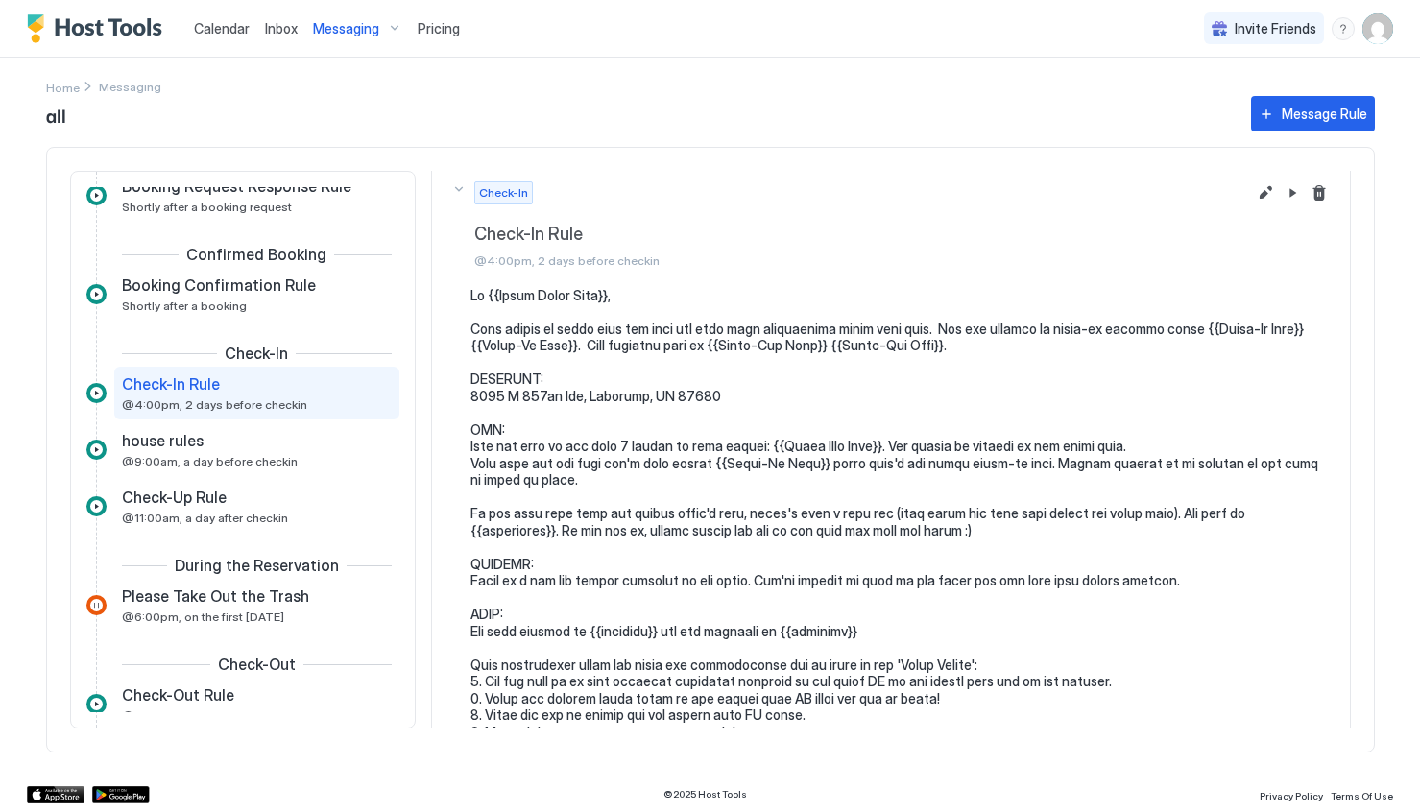
scroll to position [0, 0]
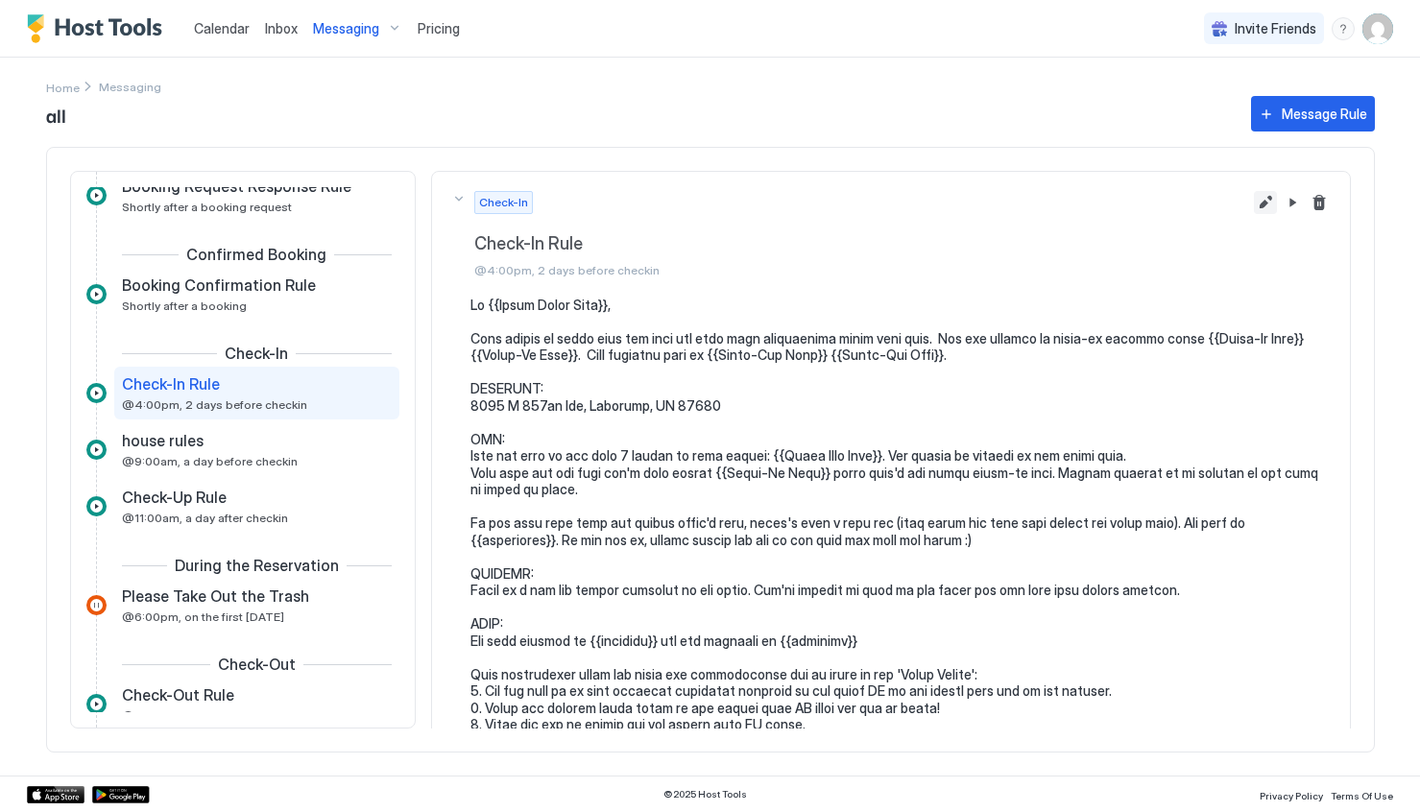
click at [1254, 210] on button "Edit message rule" at bounding box center [1265, 202] width 23 height 23
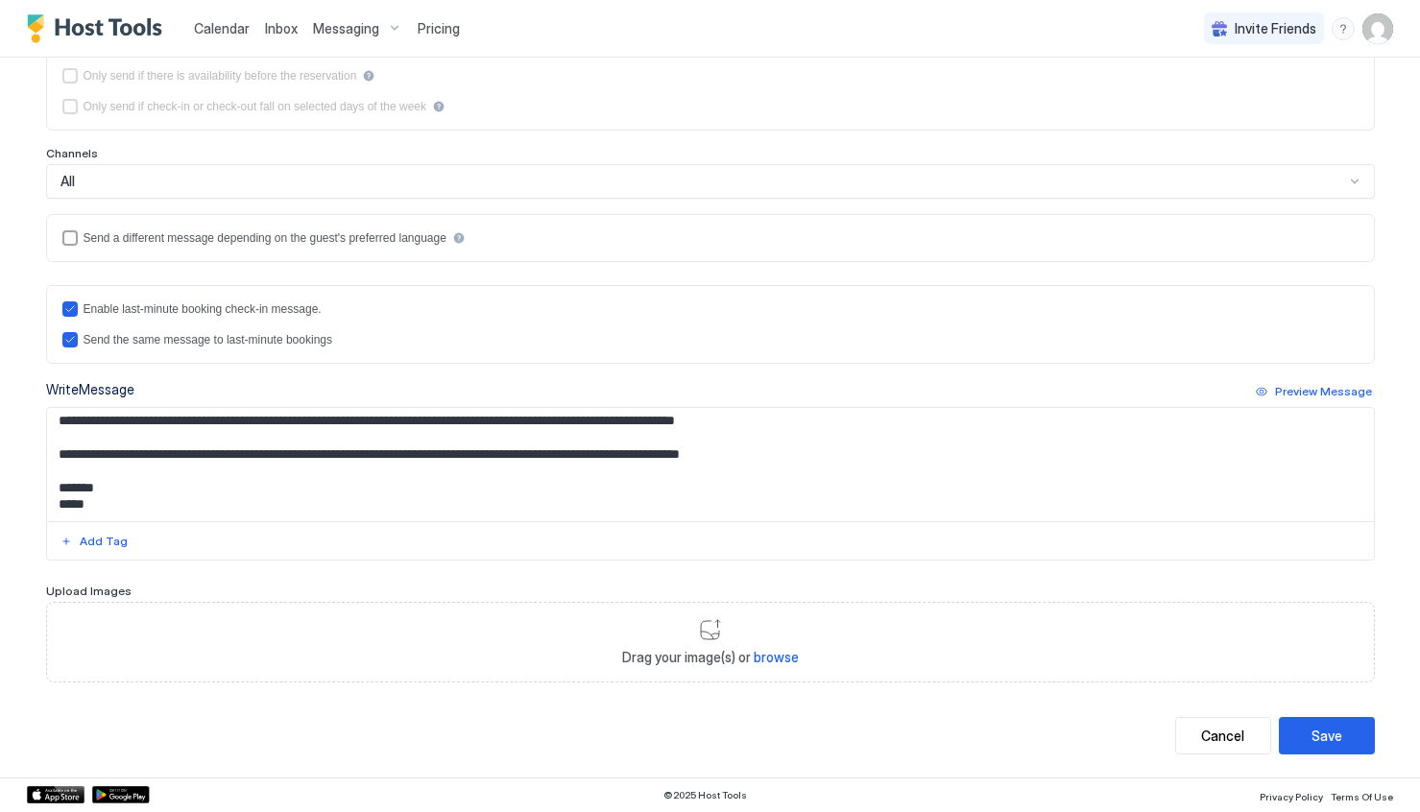
scroll to position [412, 0]
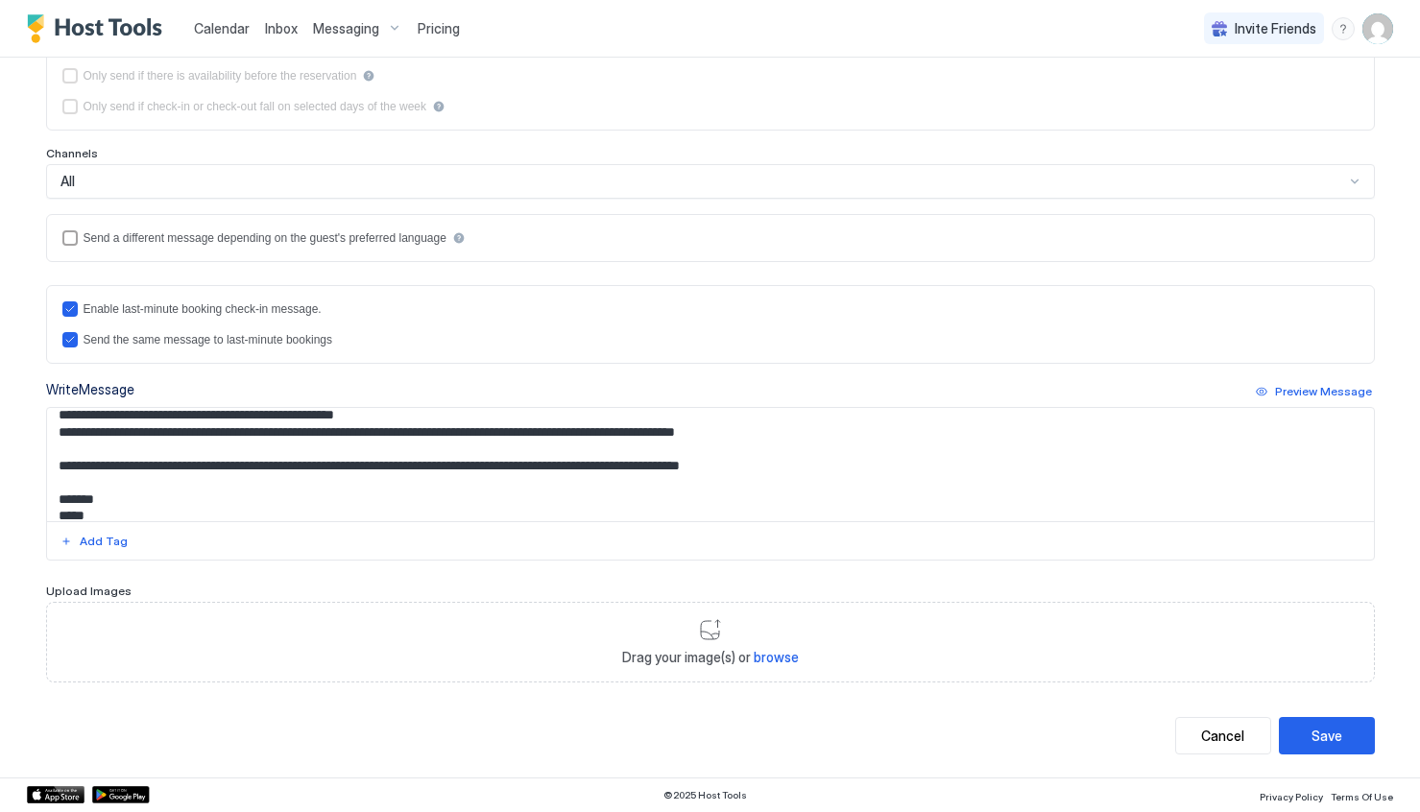
click at [466, 447] on textarea "Input Field" at bounding box center [710, 464] width 1327 height 113
type textarea "**********"
click at [1312, 731] on div "Save" at bounding box center [1327, 736] width 31 height 20
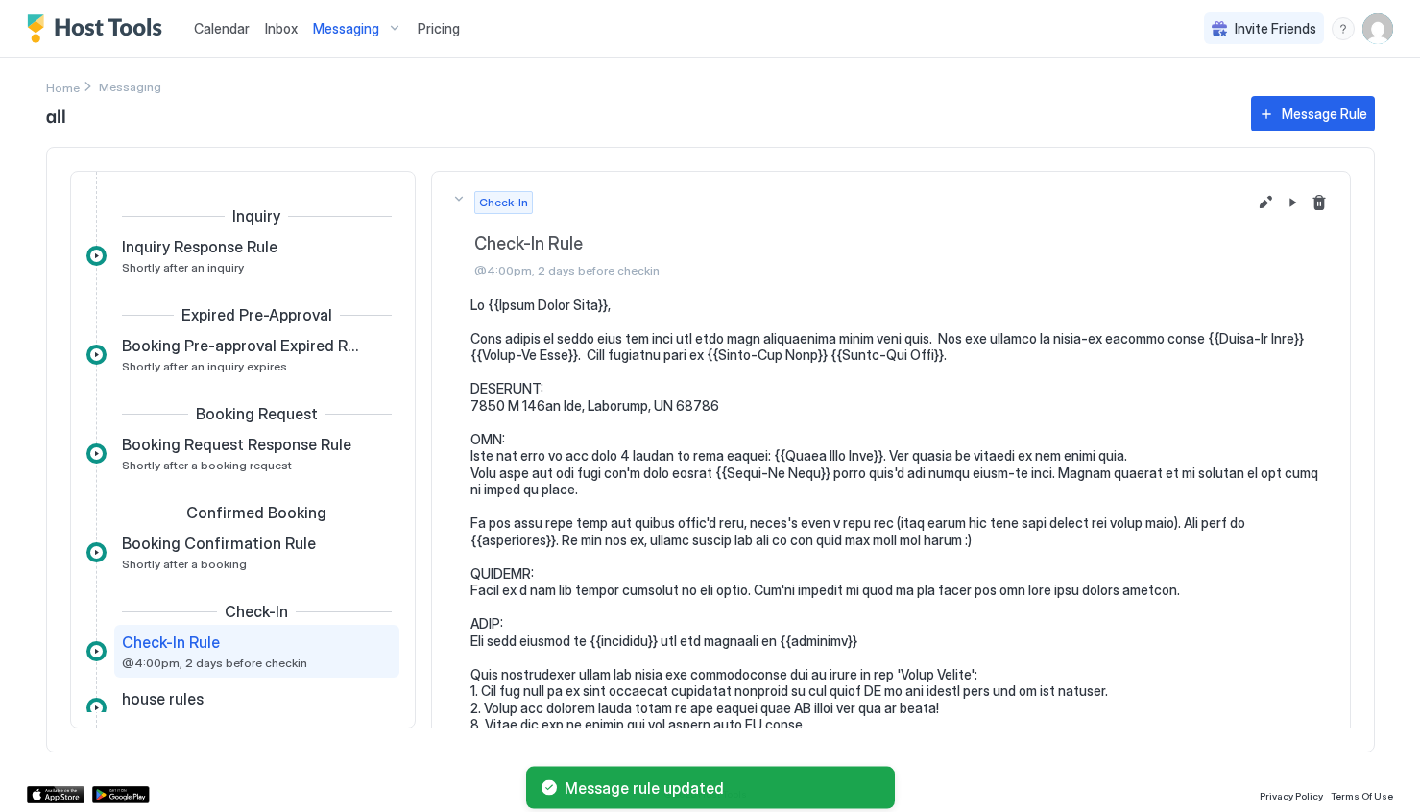
scroll to position [202, 0]
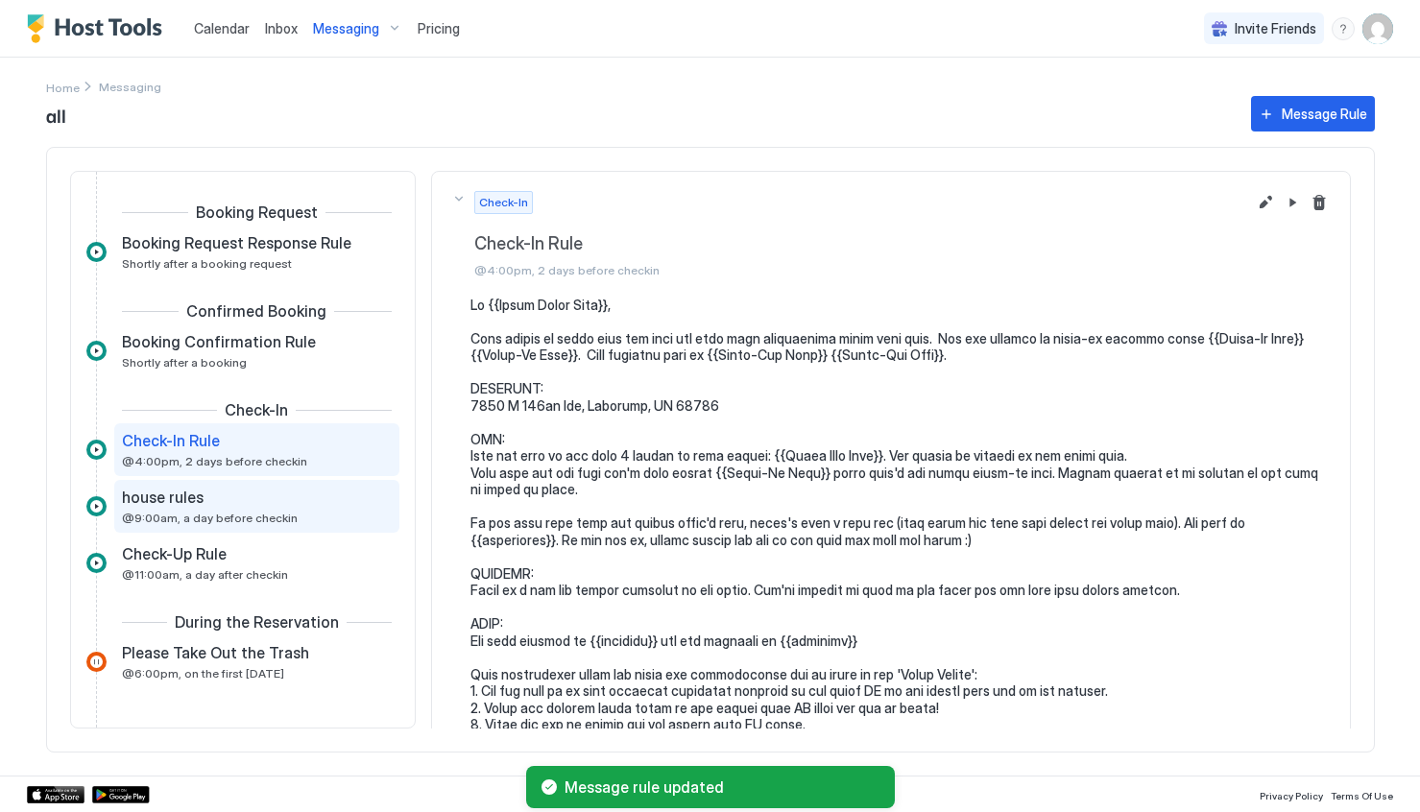
click at [156, 513] on span "@9:00am, a day before checkin" at bounding box center [210, 518] width 176 height 14
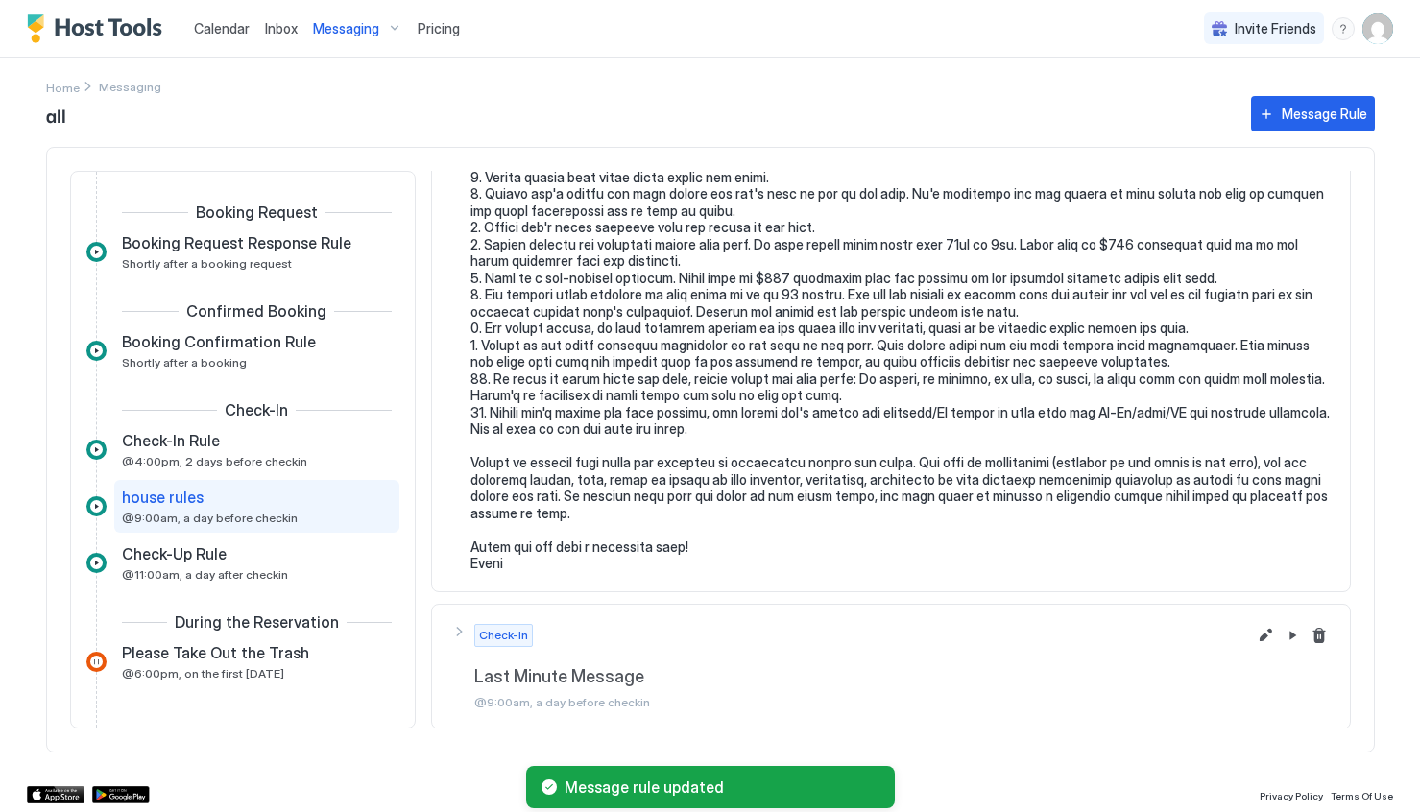
scroll to position [230, 0]
click at [239, 359] on div "Booking Confirmation Rule Shortly after a booking" at bounding box center [243, 350] width 243 height 37
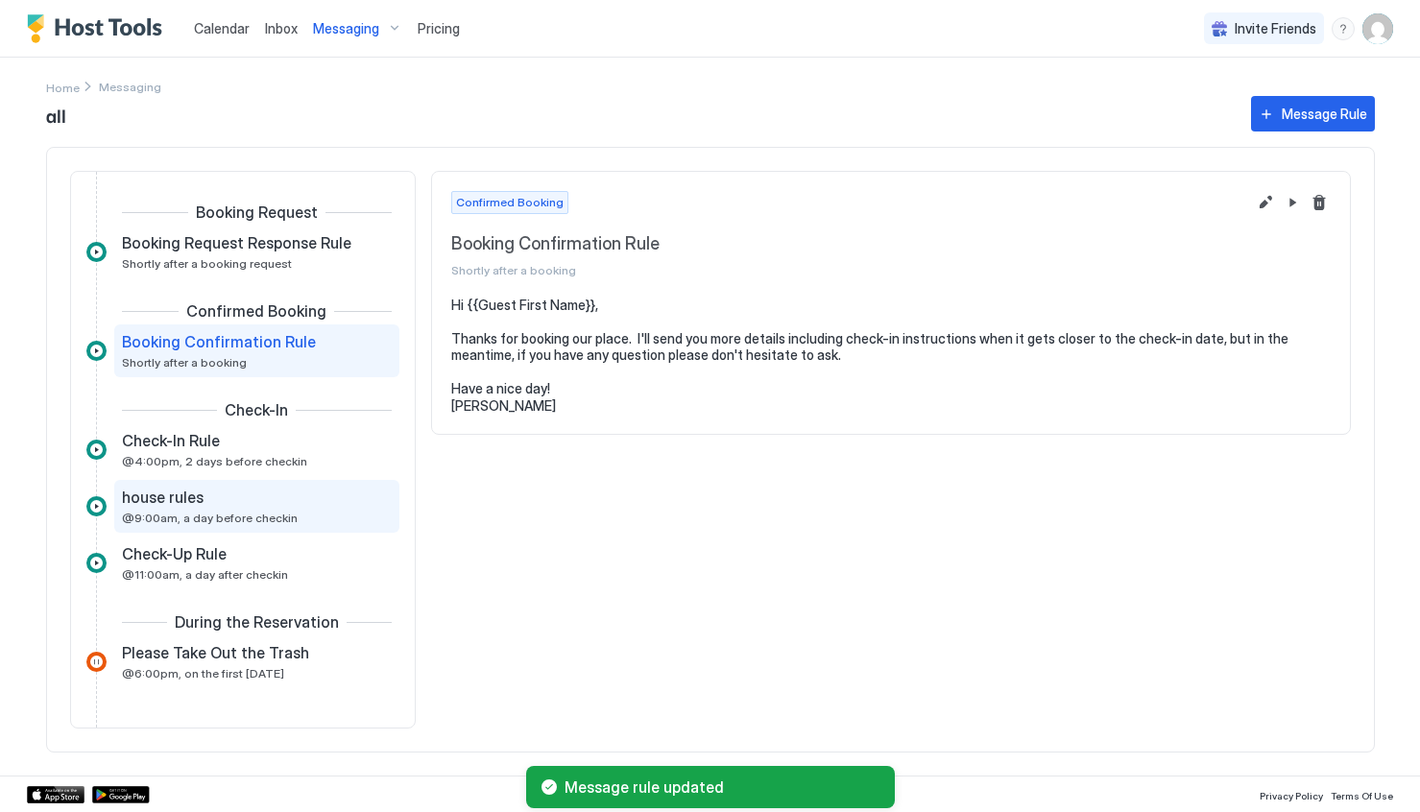
click at [204, 514] on span "@9:00am, a day before checkin" at bounding box center [210, 518] width 176 height 14
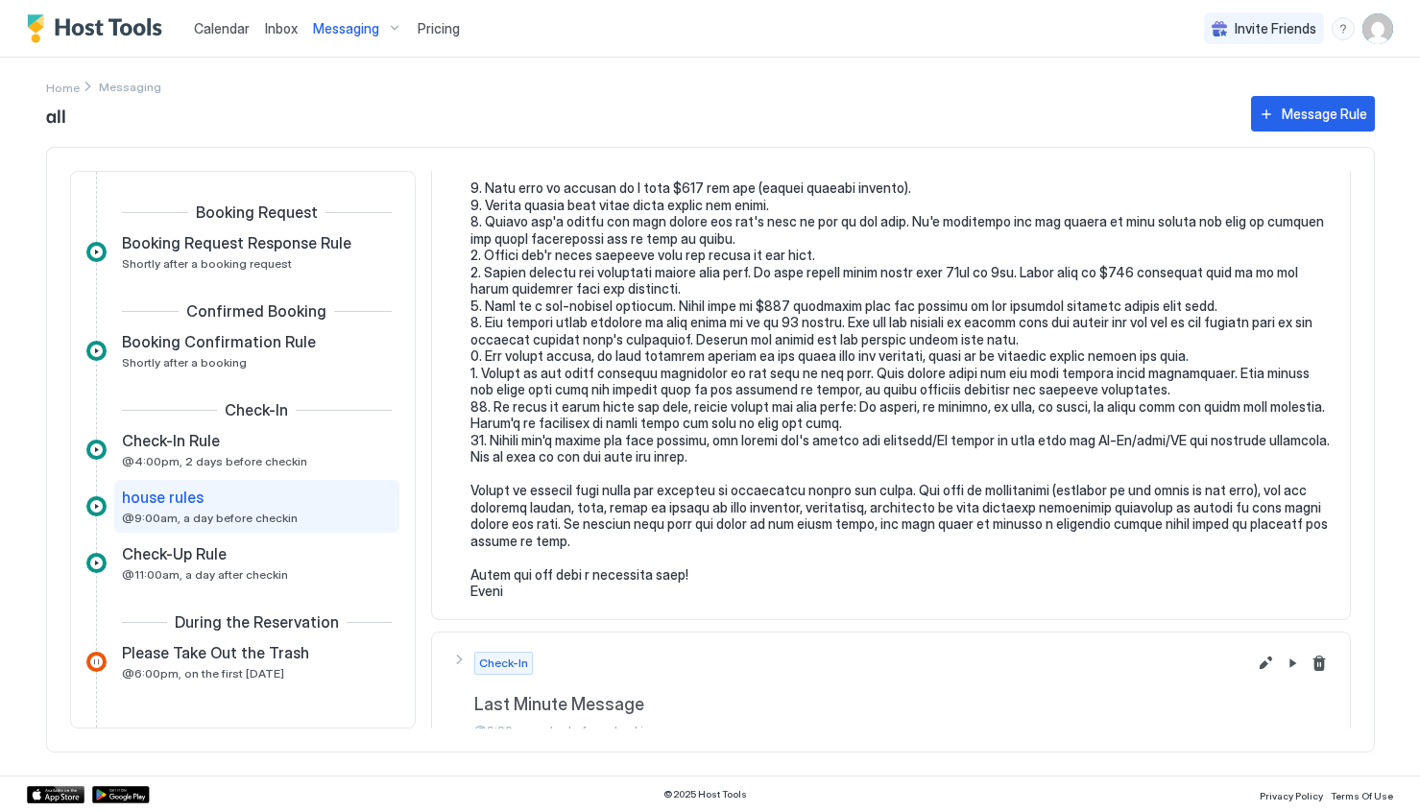
scroll to position [226, 0]
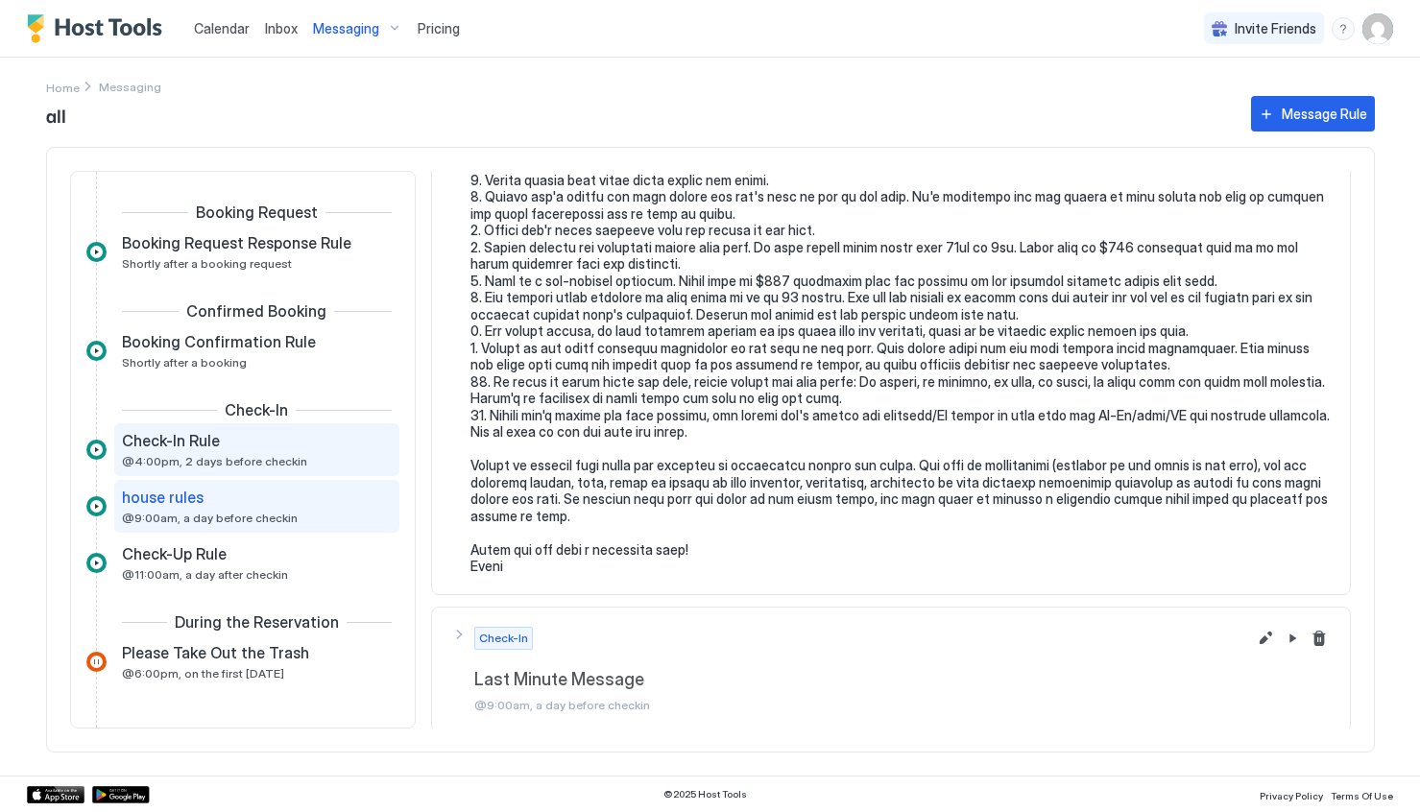
click at [173, 445] on span "Check-In Rule" at bounding box center [171, 440] width 98 height 19
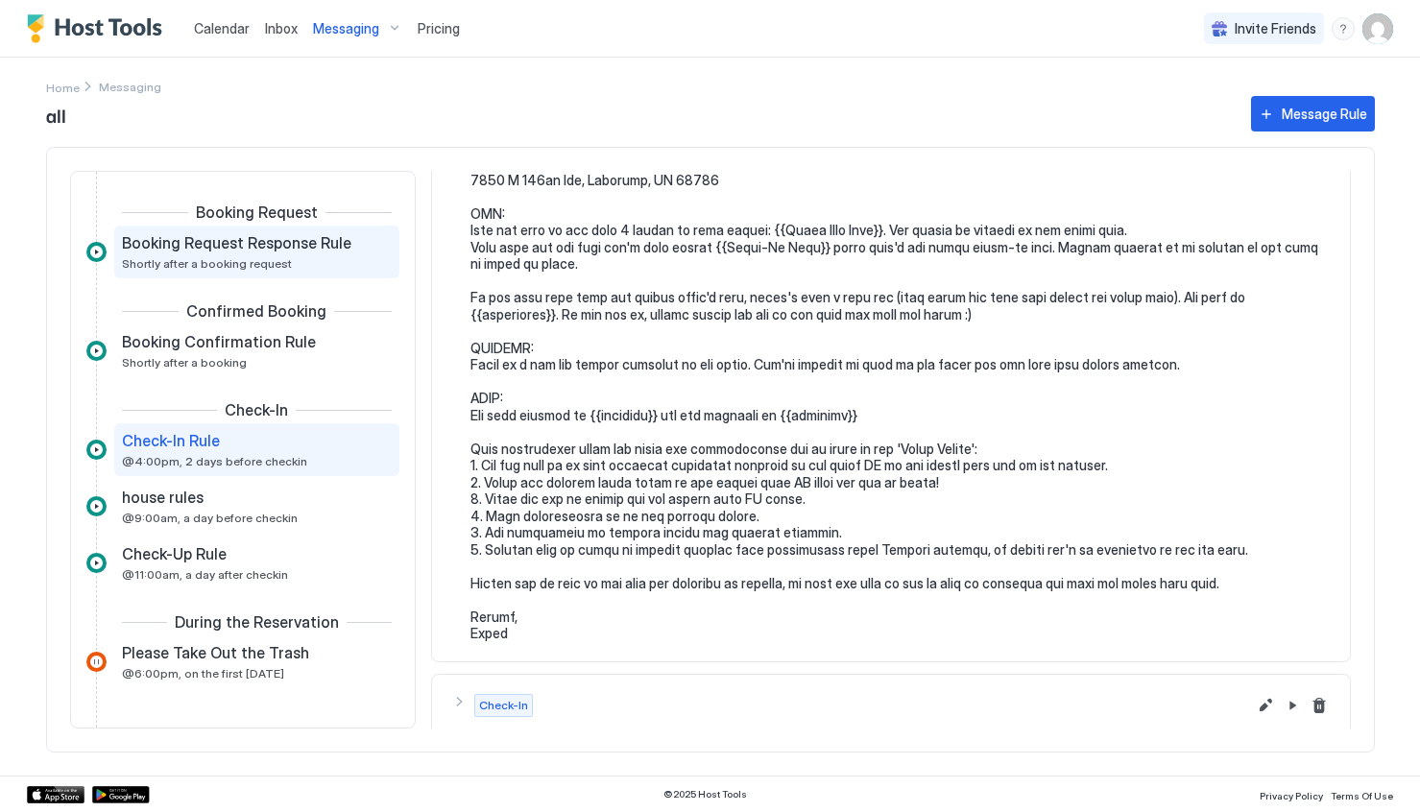
click at [256, 265] on span "Shortly after a booking request" at bounding box center [207, 263] width 170 height 14
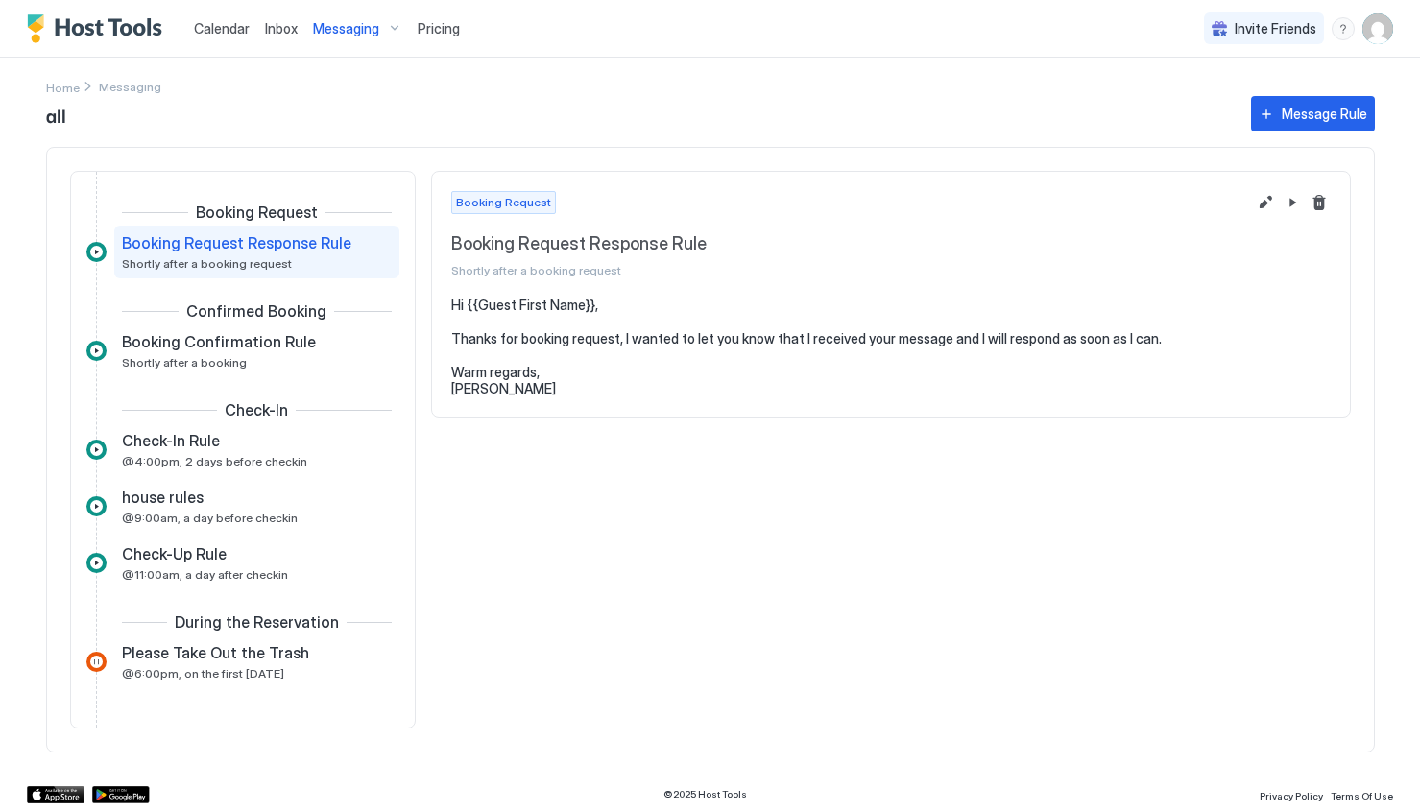
click at [1390, 27] on img "User profile" at bounding box center [1378, 28] width 31 height 31
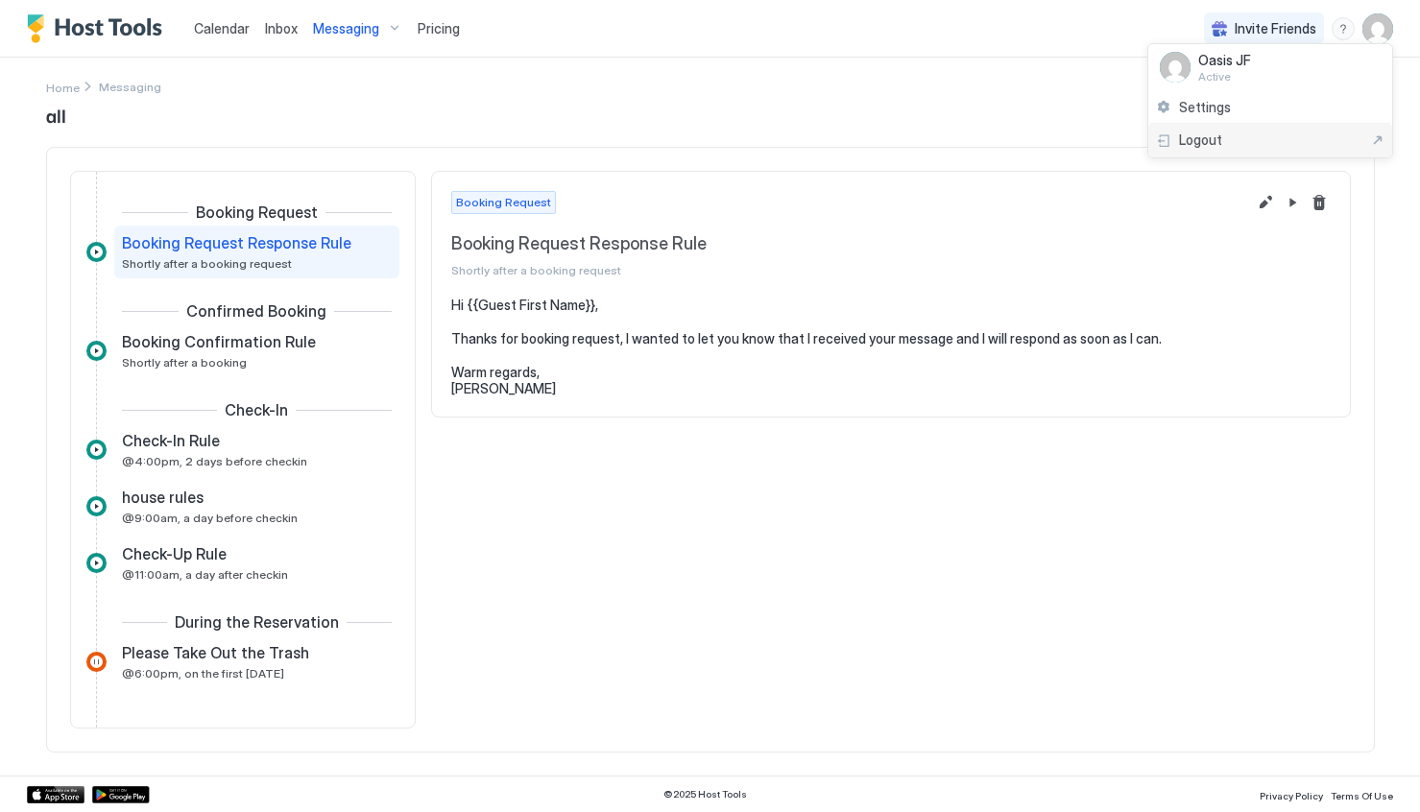
click at [1229, 134] on div "Logout" at bounding box center [1270, 140] width 229 height 17
